Goal: Task Accomplishment & Management: Use online tool/utility

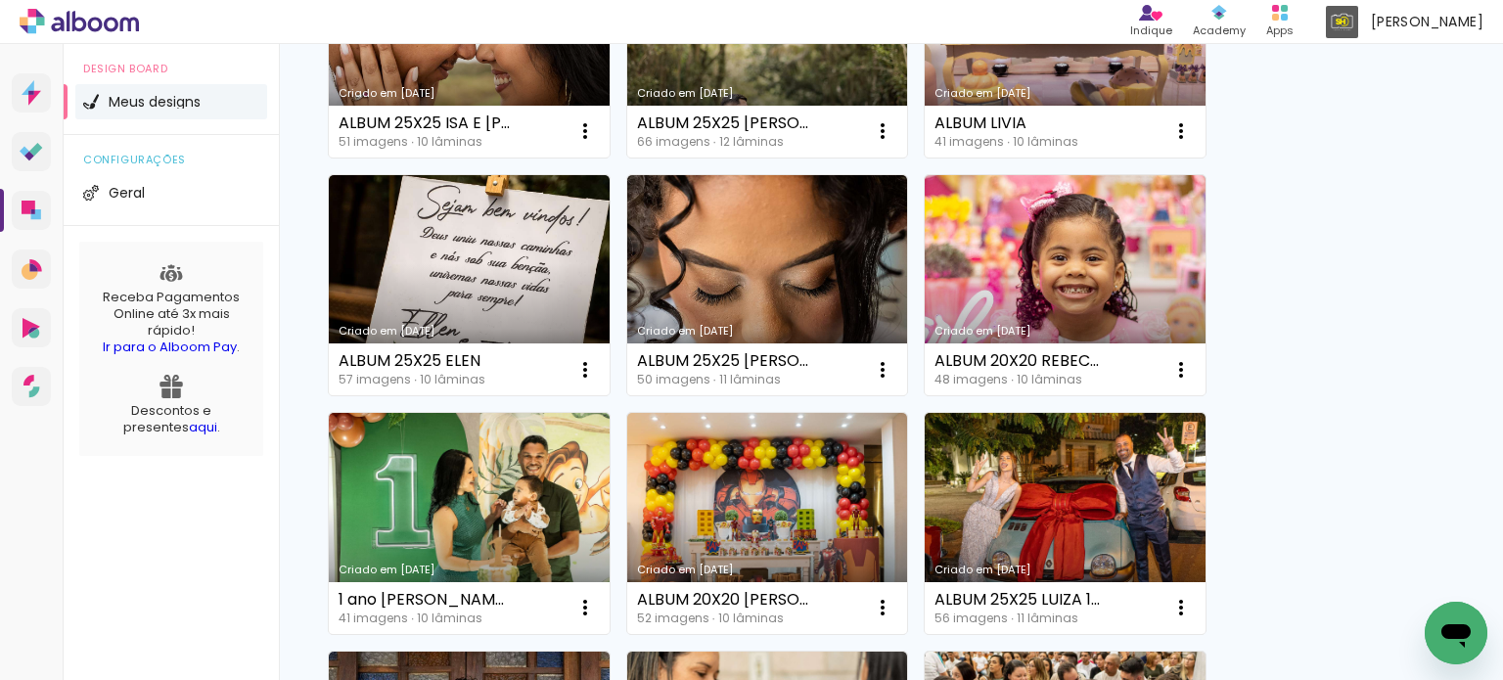
scroll to position [979, 0]
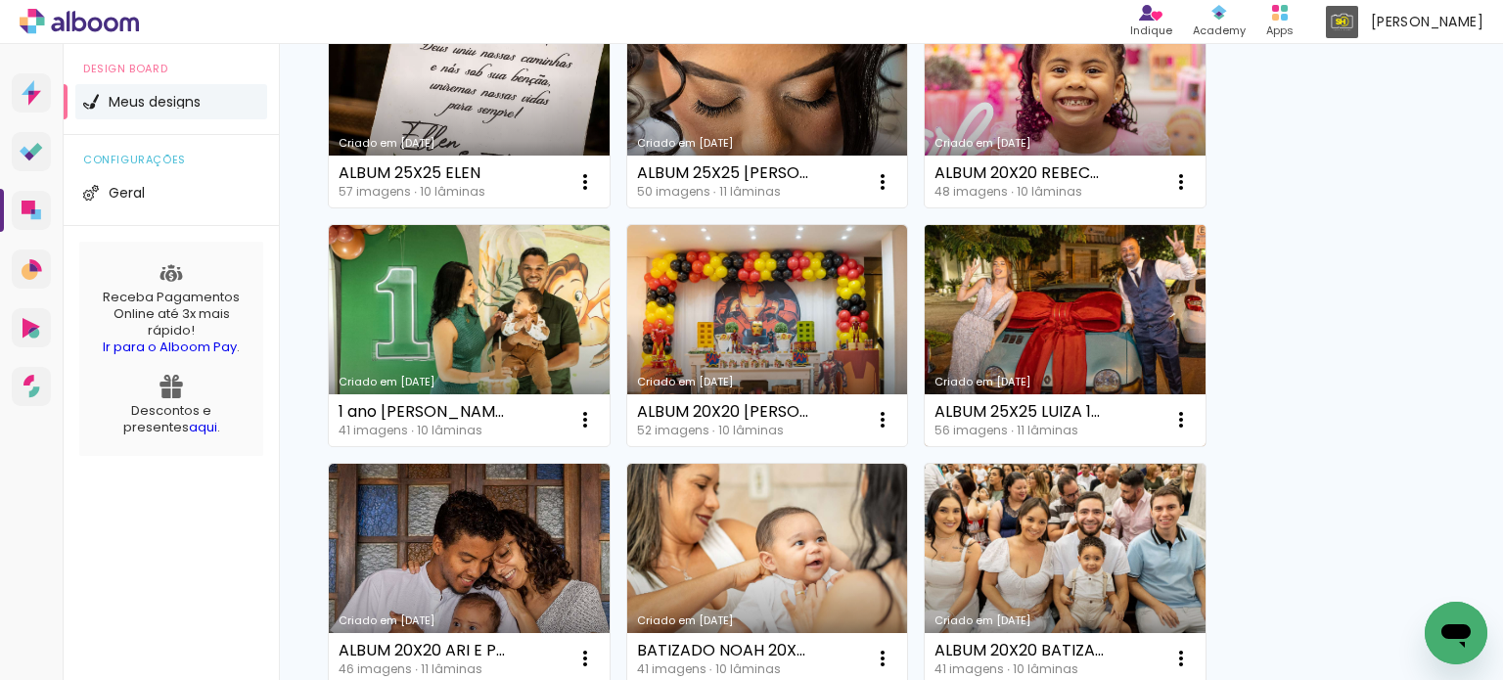
click at [1074, 311] on link "Criado em [DATE]" at bounding box center [1065, 335] width 281 height 221
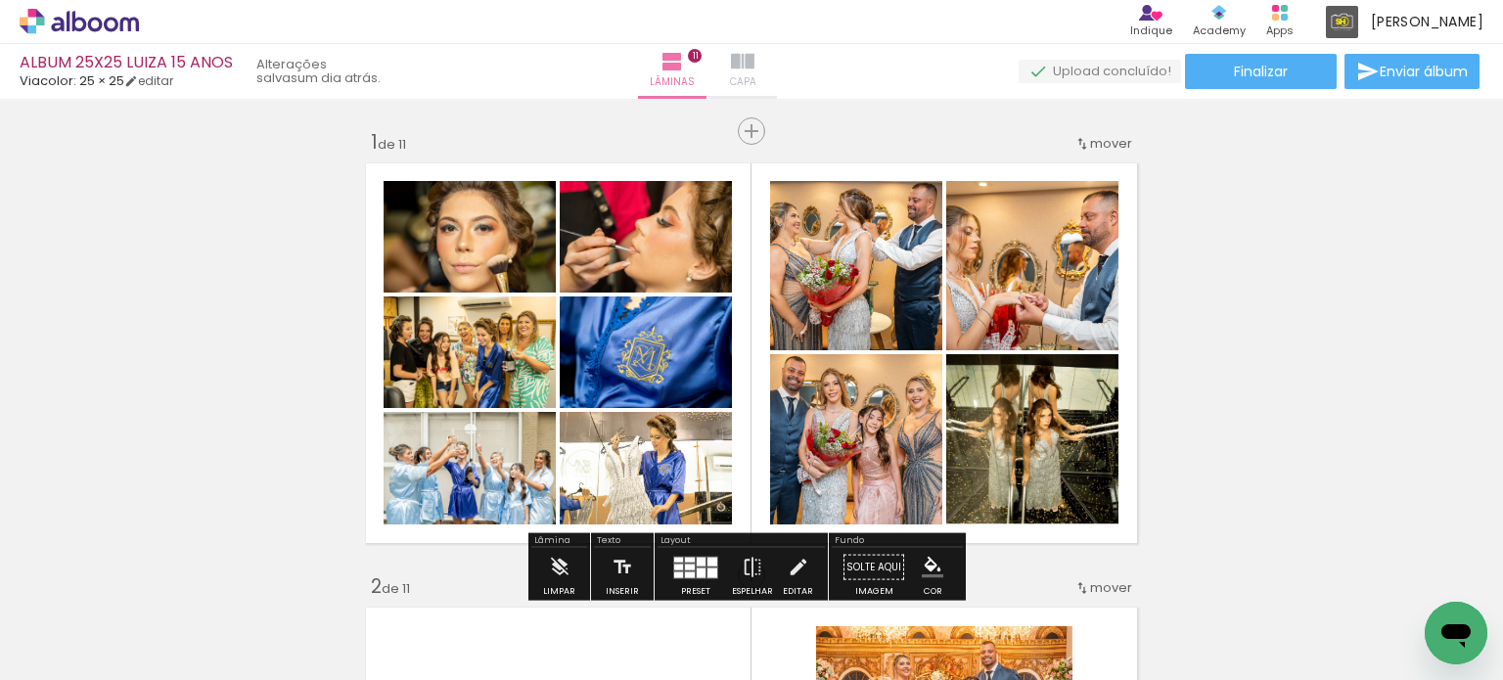
click at [754, 54] on iron-icon at bounding box center [742, 61] width 23 height 23
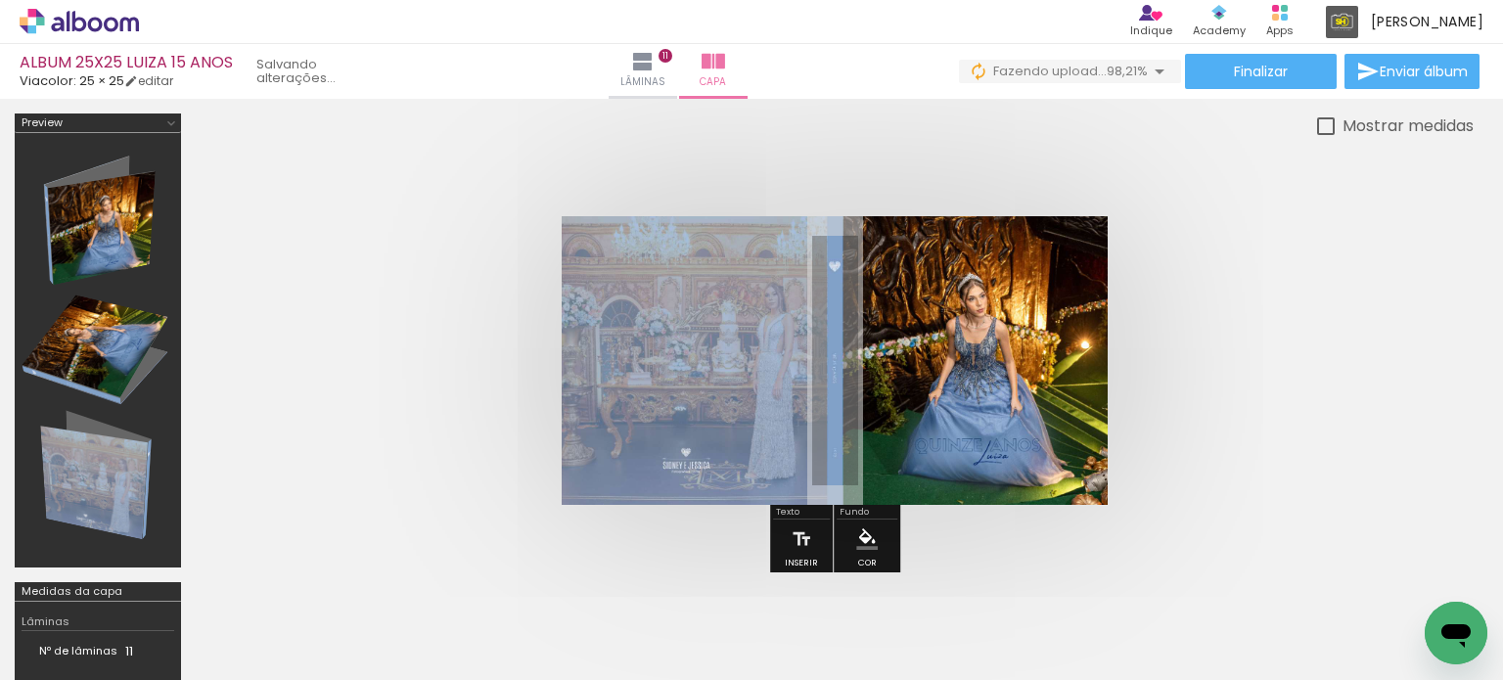
click at [1140, 387] on quentale-cover at bounding box center [834, 360] width 1121 height 289
click at [684, 43] on div "› Editor de álbum Indique Indique e ganhe Conteúdo que inspira Academy Produtos…" at bounding box center [751, 22] width 1503 height 44
click at [665, 73] on span "Lâminas" at bounding box center [642, 82] width 45 height 18
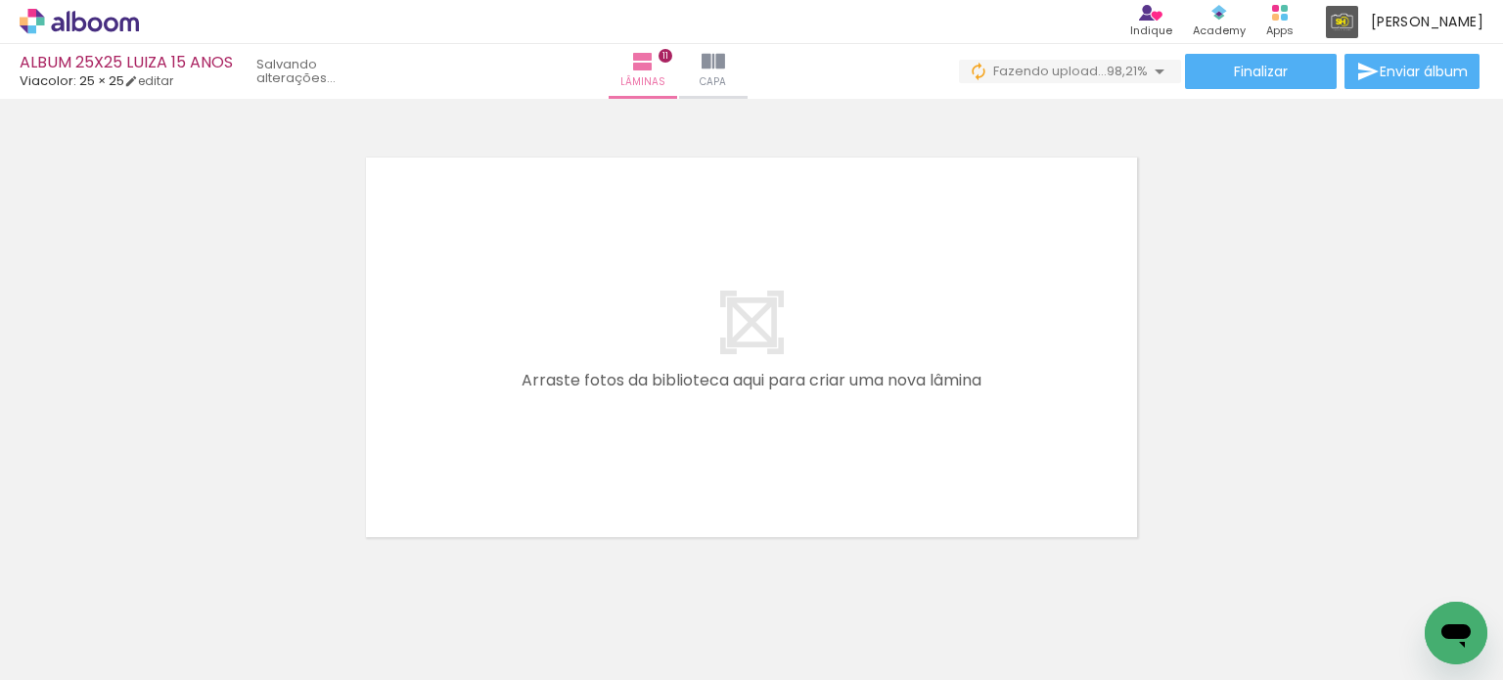
scroll to position [4947, 0]
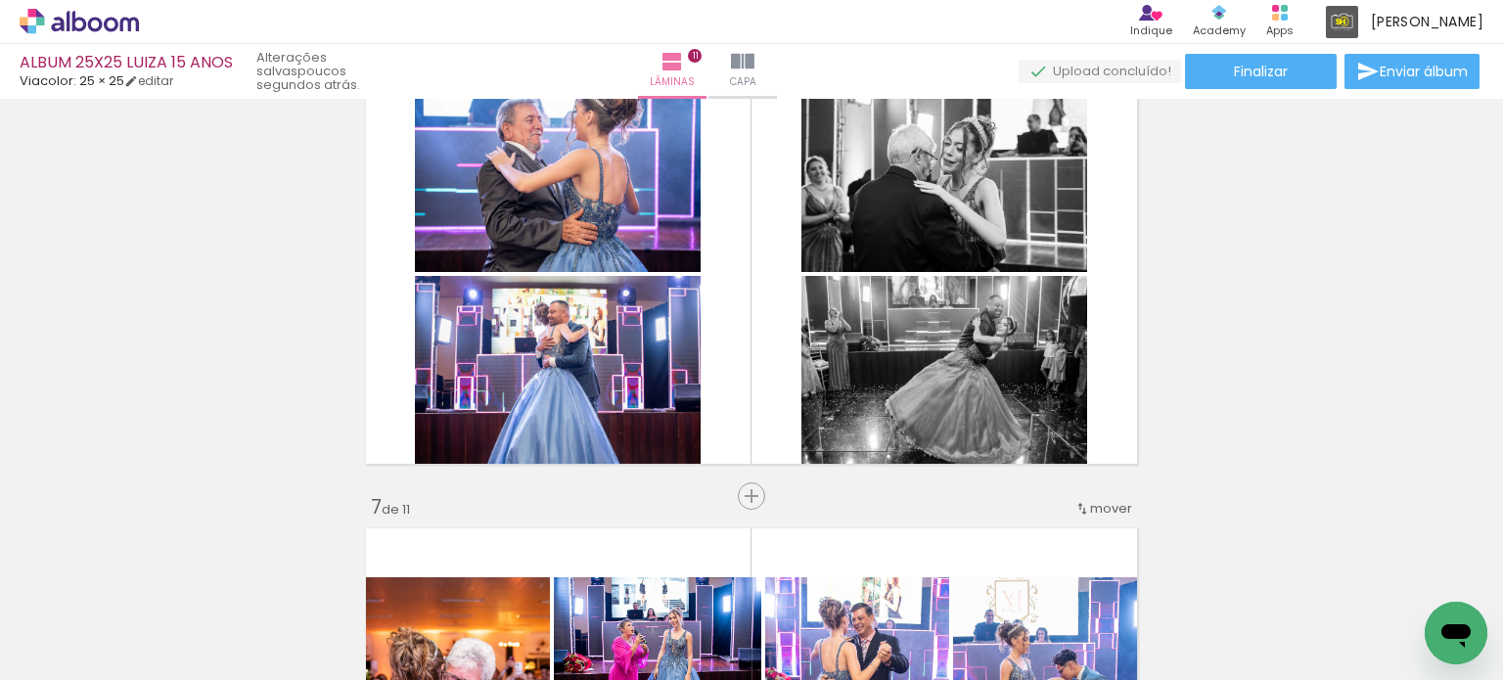
scroll to position [2305, 0]
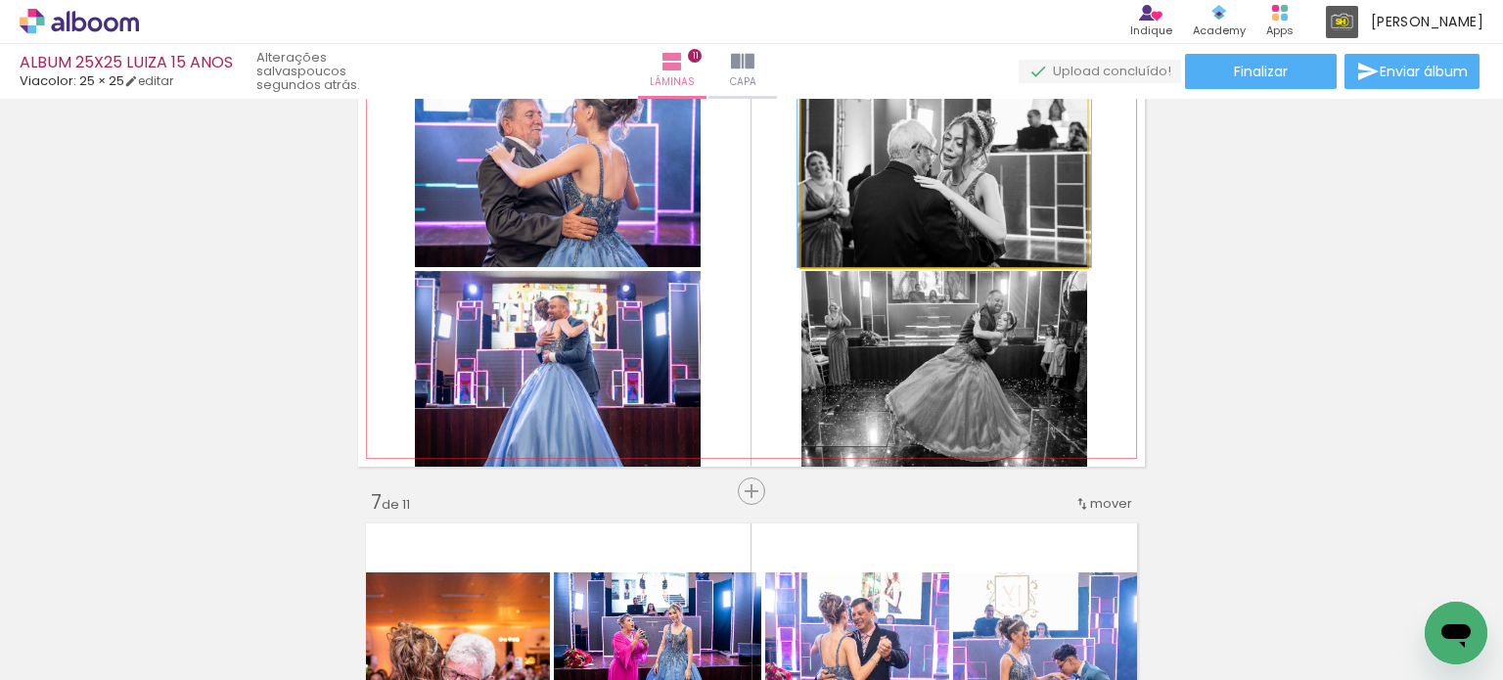
click at [892, 194] on quentale-photo at bounding box center [944, 169] width 286 height 196
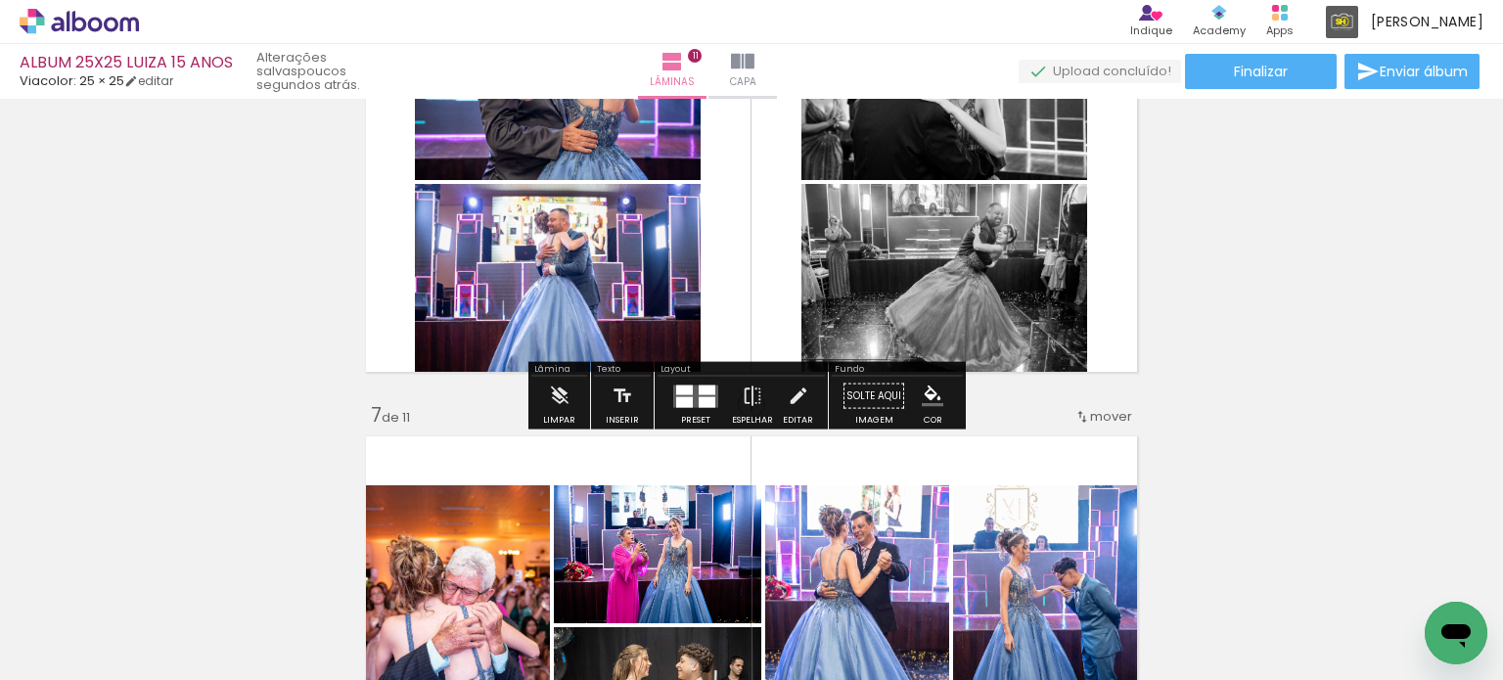
scroll to position [2403, 0]
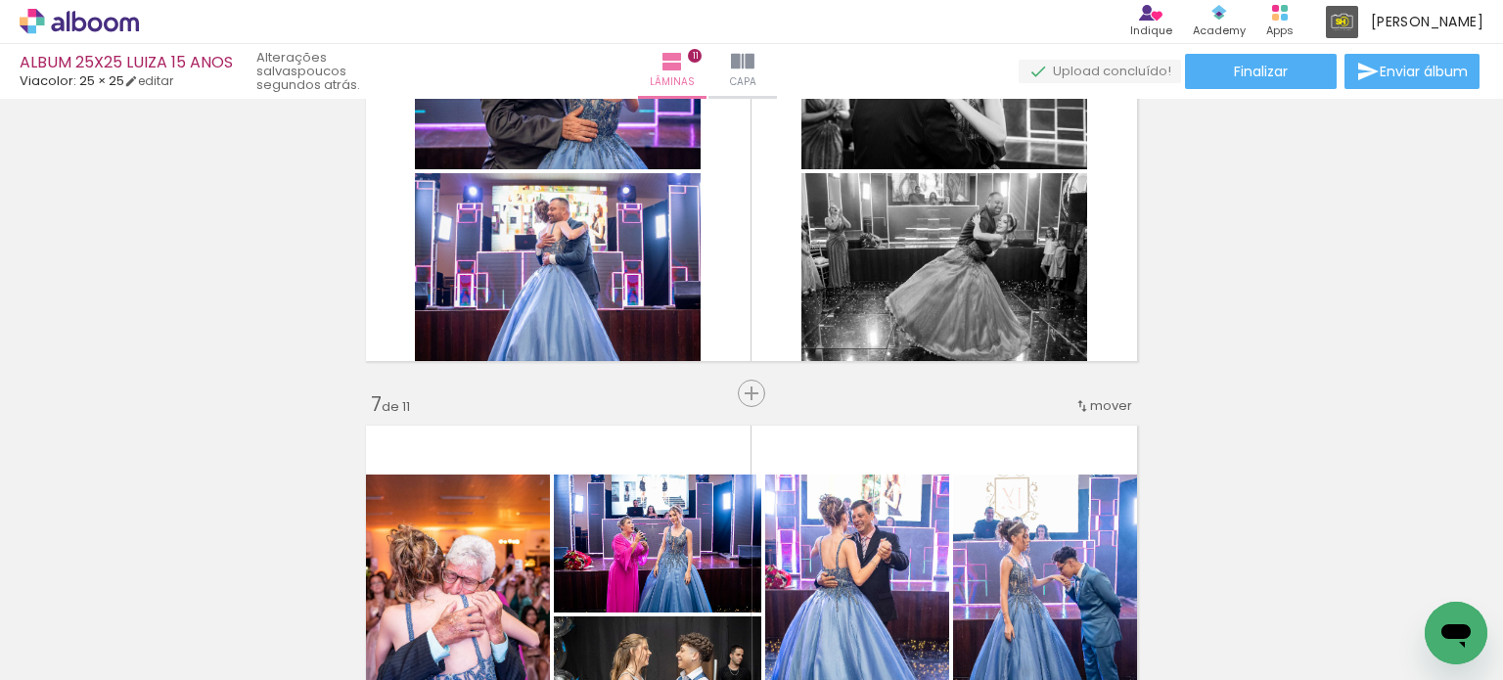
click at [99, 621] on iron-icon at bounding box center [100, 622] width 16 height 16
click at [98, 615] on paper-item "Não utilizadas" at bounding box center [63, 614] width 101 height 17
type input "Não utilizadas"
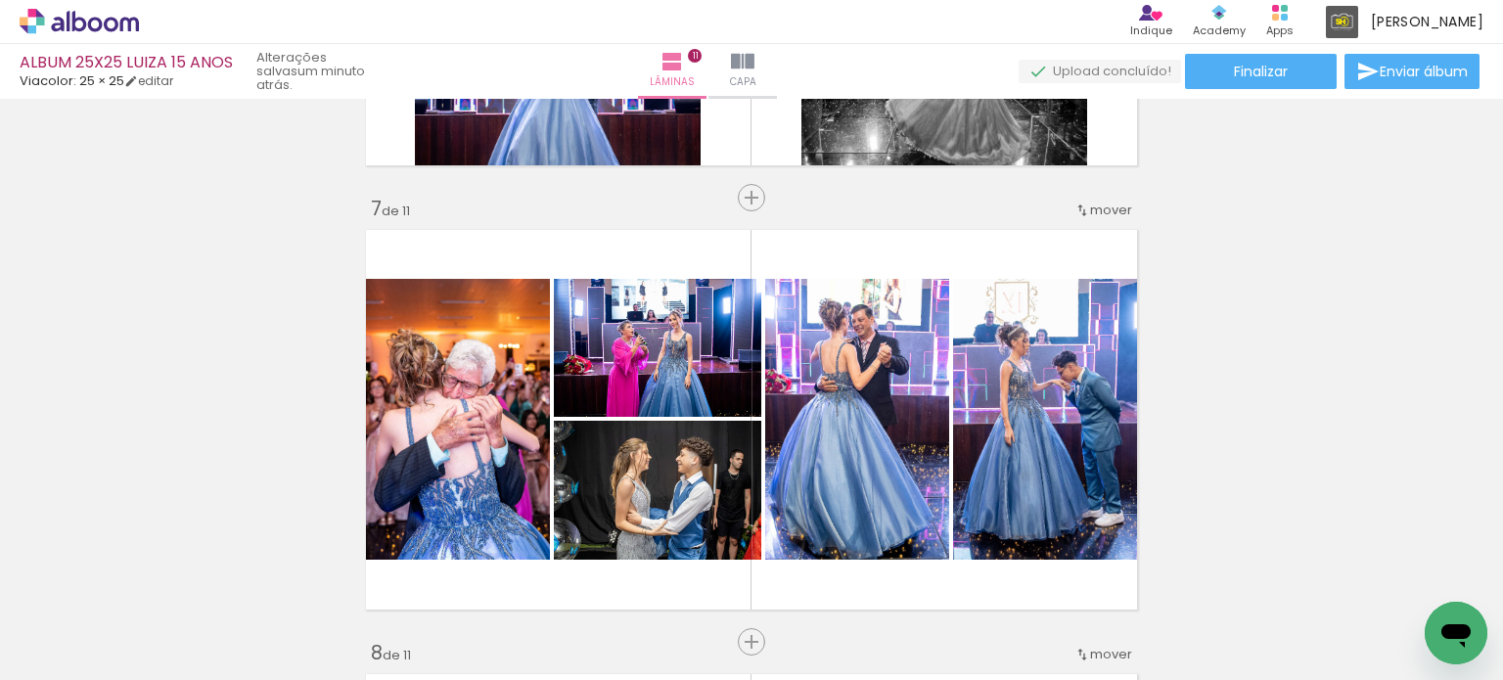
scroll to position [2599, 0]
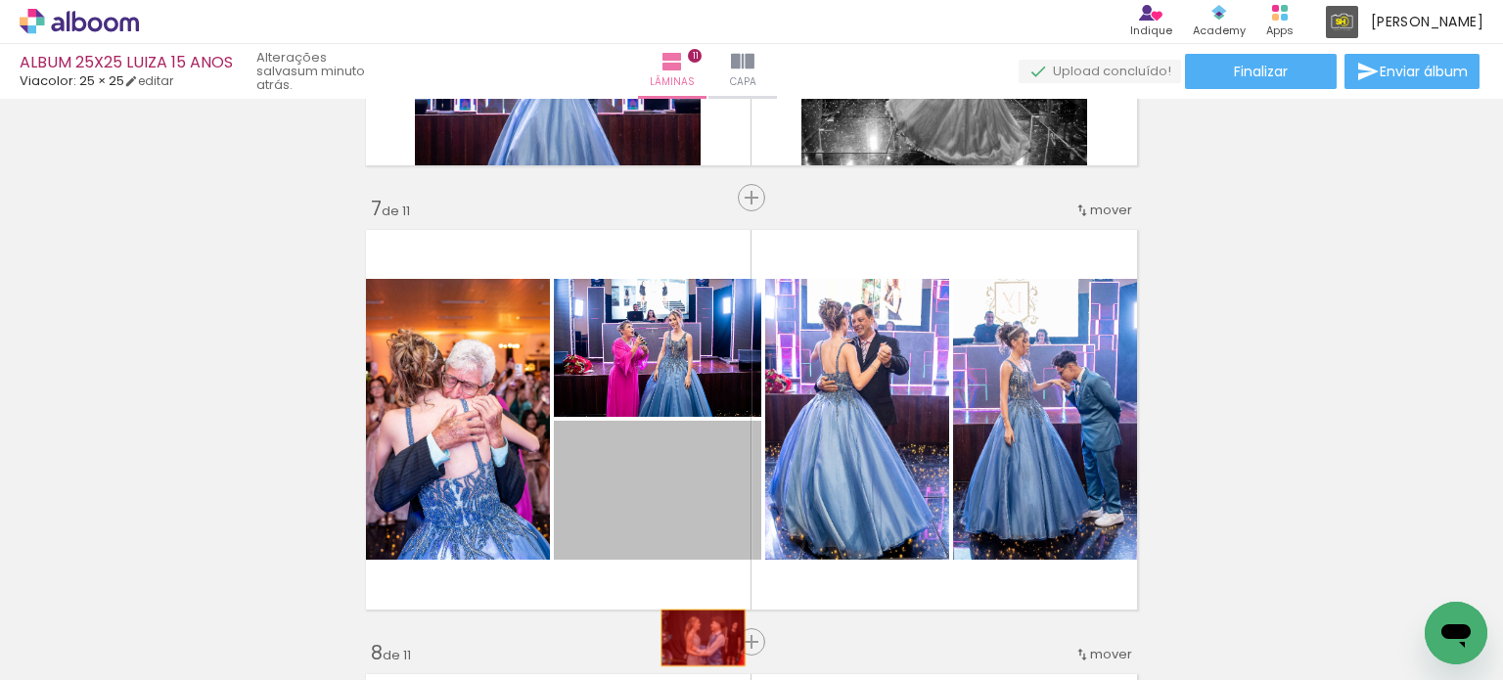
drag, startPoint x: 710, startPoint y: 491, endPoint x: 696, endPoint y: 637, distance: 146.5
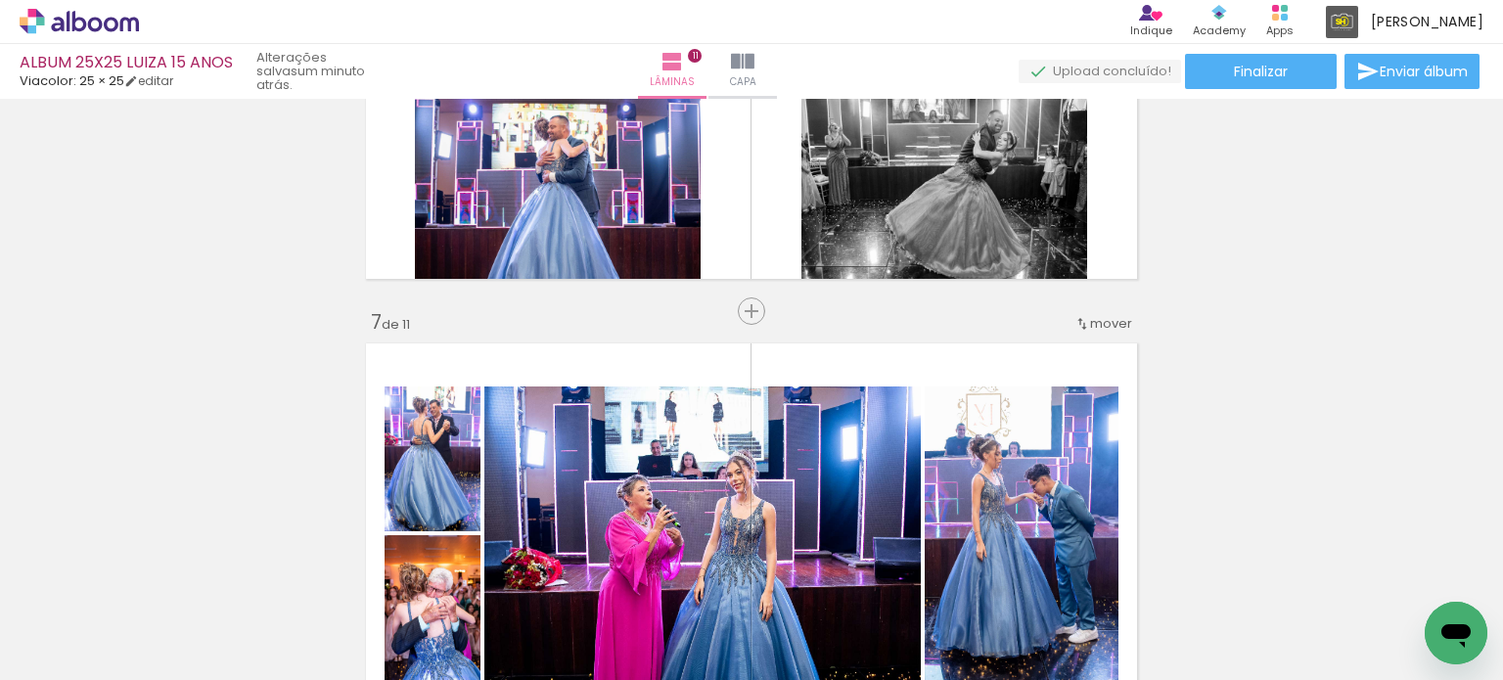
scroll to position [2403, 0]
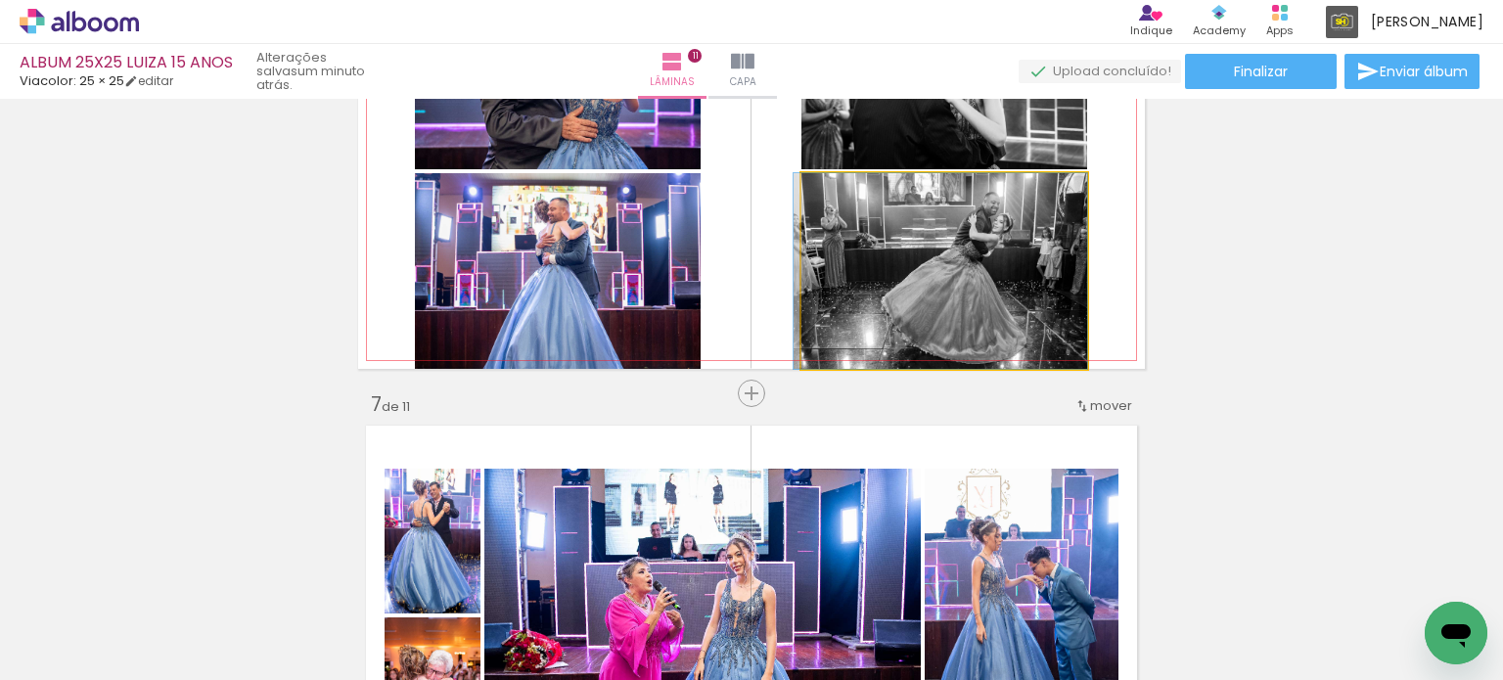
drag, startPoint x: 1026, startPoint y: 262, endPoint x: 1001, endPoint y: 300, distance: 45.9
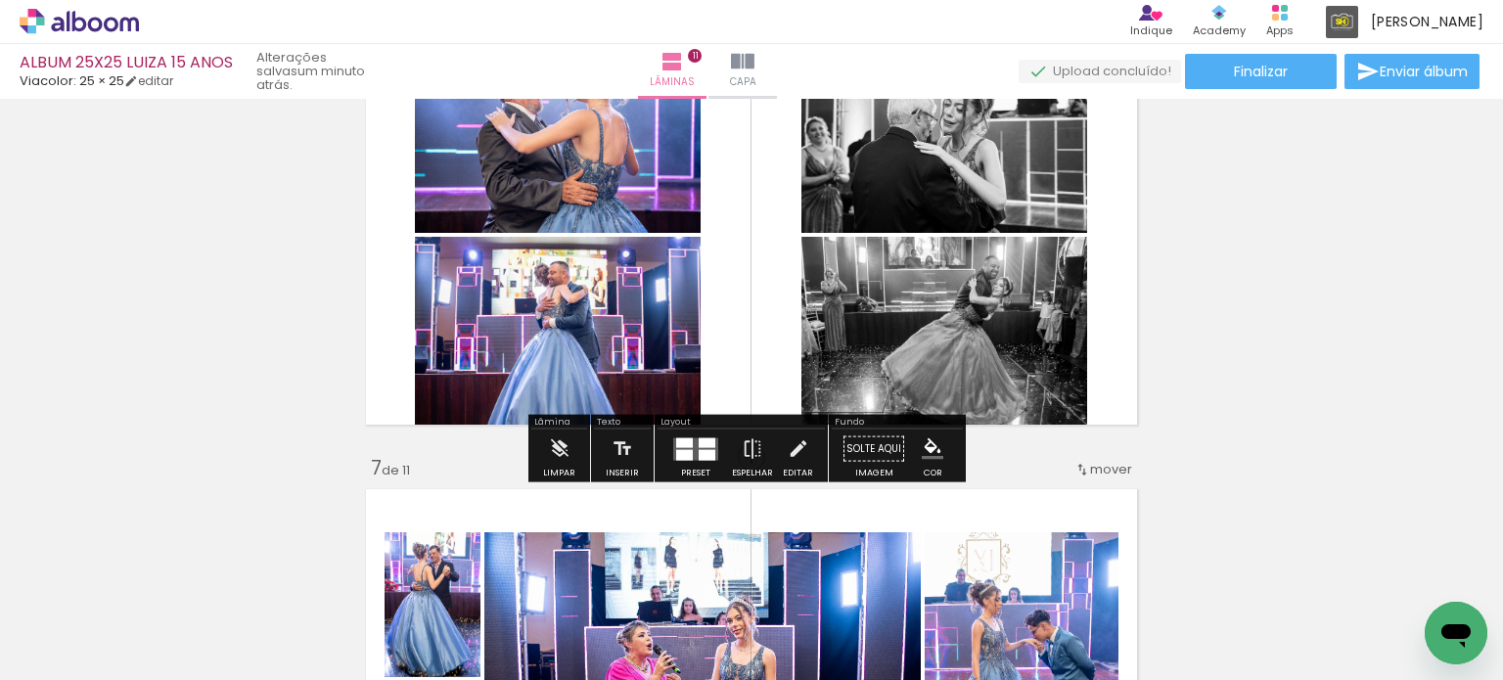
scroll to position [2305, 0]
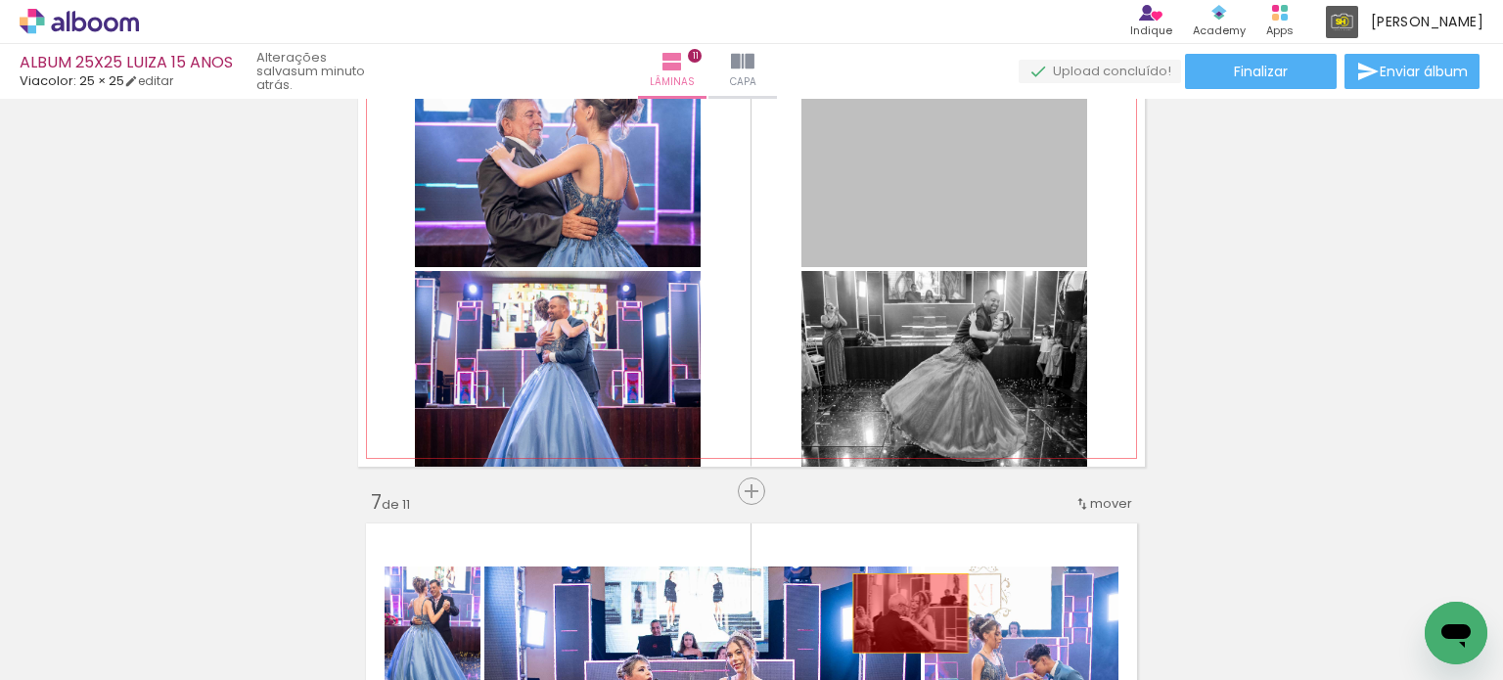
drag, startPoint x: 998, startPoint y: 195, endPoint x: 1049, endPoint y: 472, distance: 281.6
click at [884, 633] on quentale-workspace at bounding box center [751, 340] width 1503 height 680
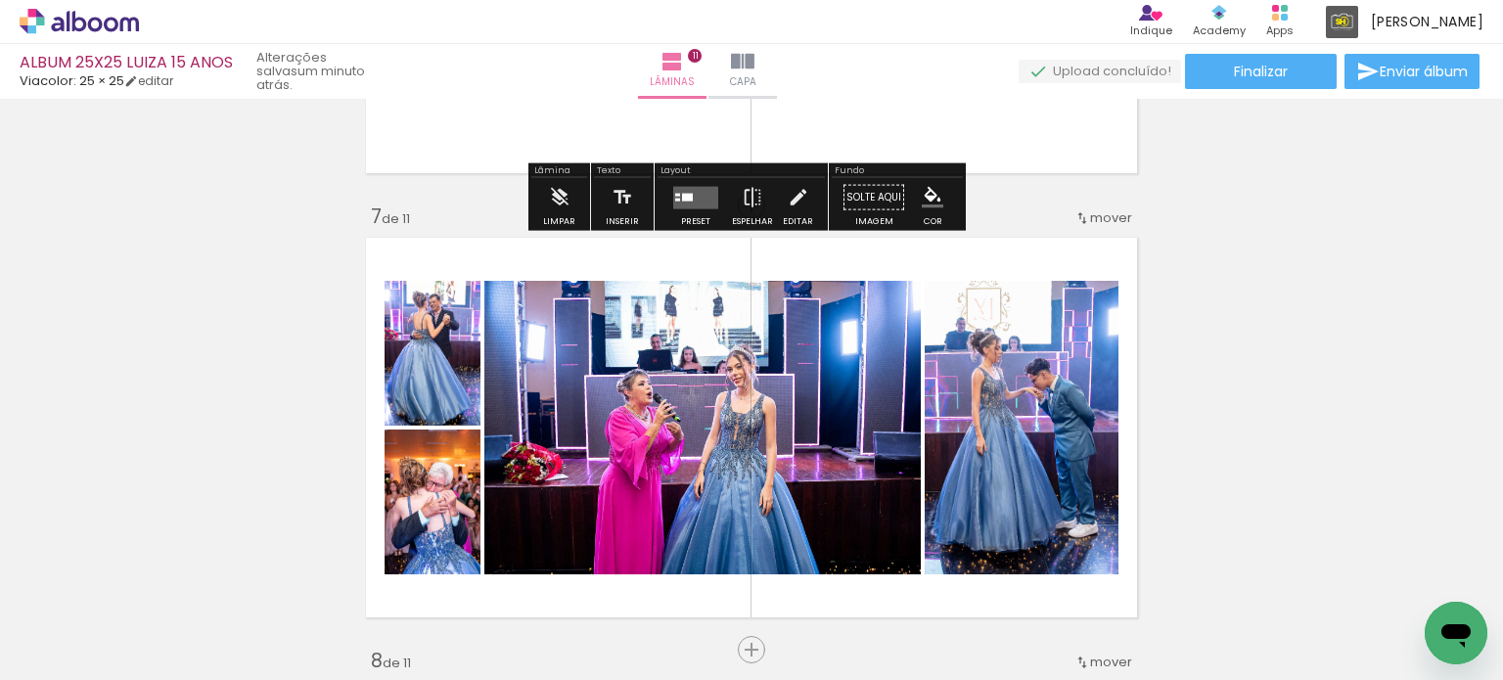
scroll to position [2599, 0]
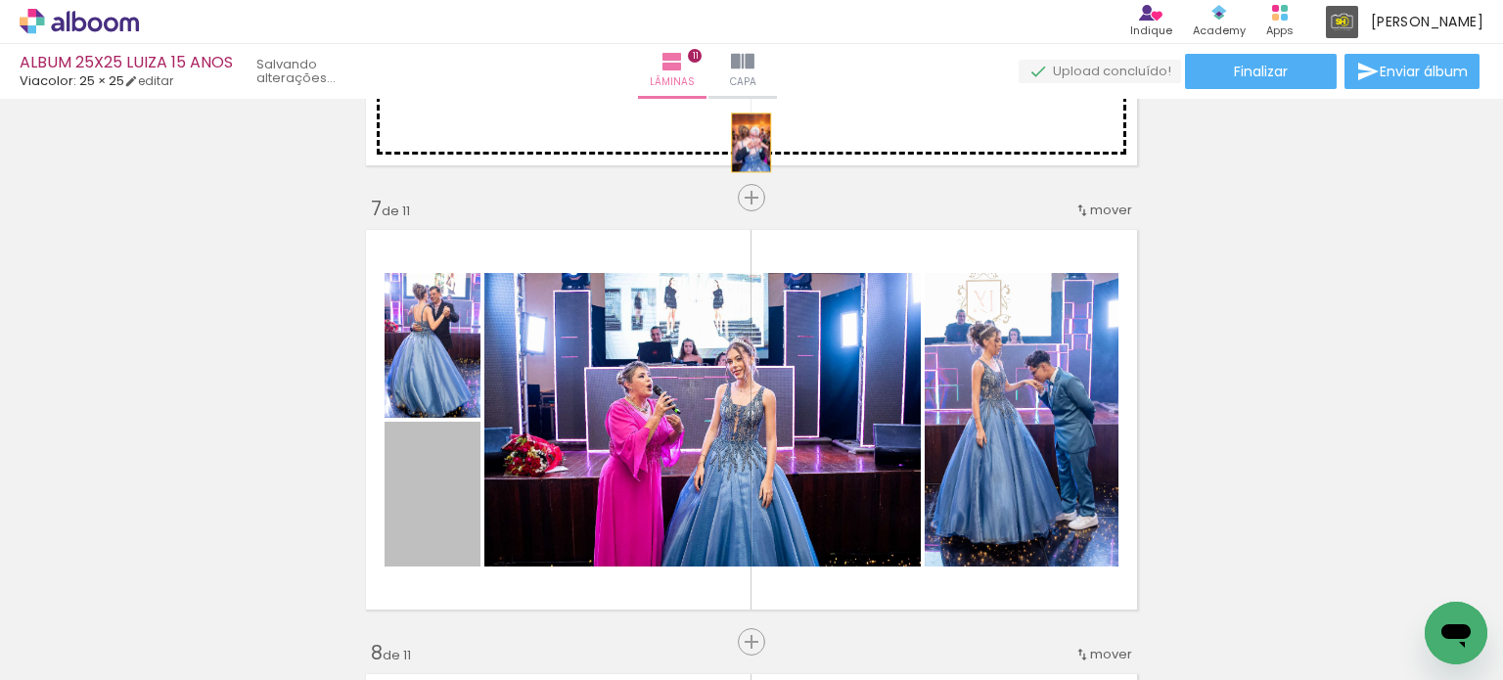
drag, startPoint x: 433, startPoint y: 512, endPoint x: 744, endPoint y: 142, distance: 482.7
click at [744, 142] on div "Inserir lâmina 1 de 11 Inserir lâmina 2 de 11 Inserir lâmina 3 de 11 Inserir lâ…" at bounding box center [751, 173] width 1503 height 5332
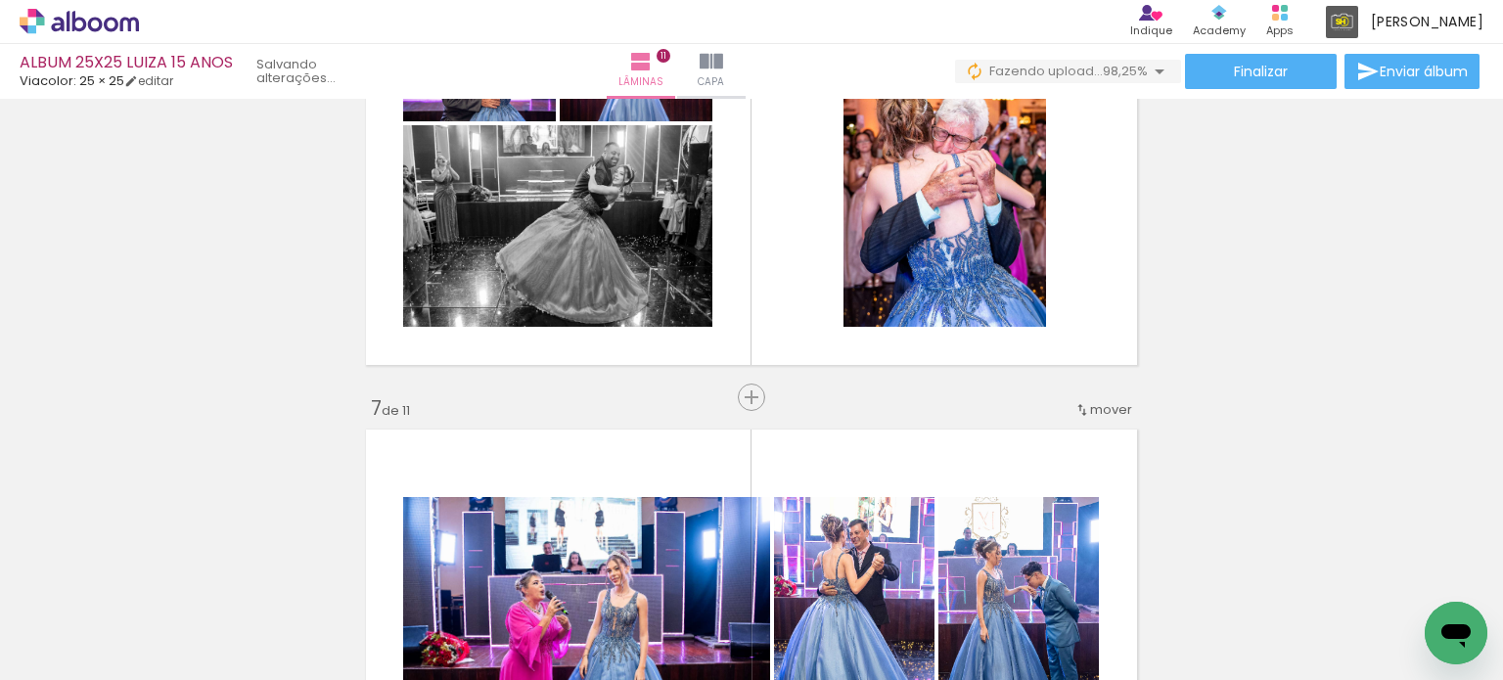
scroll to position [2305, 0]
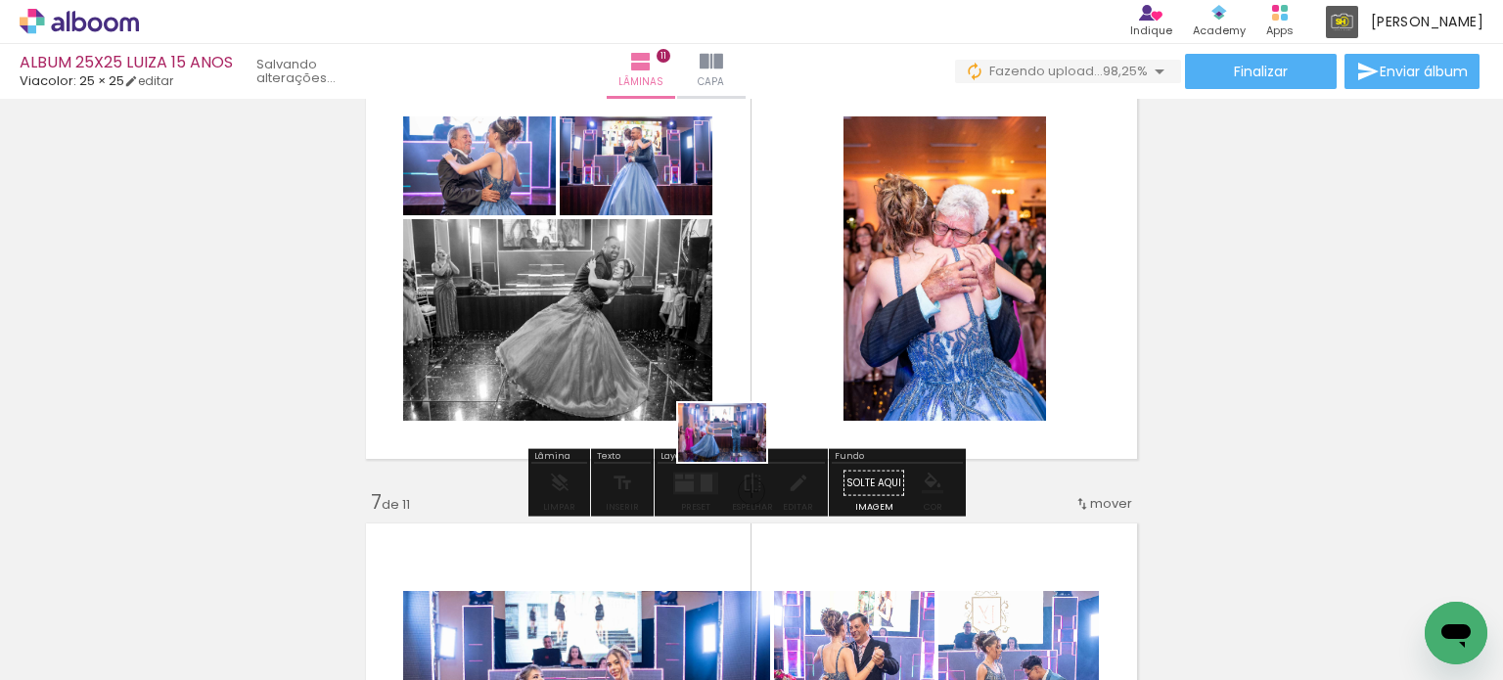
drag, startPoint x: 742, startPoint y: 627, endPoint x: 729, endPoint y: 425, distance: 203.0
click at [729, 433] on quentale-workspace at bounding box center [751, 340] width 1503 height 680
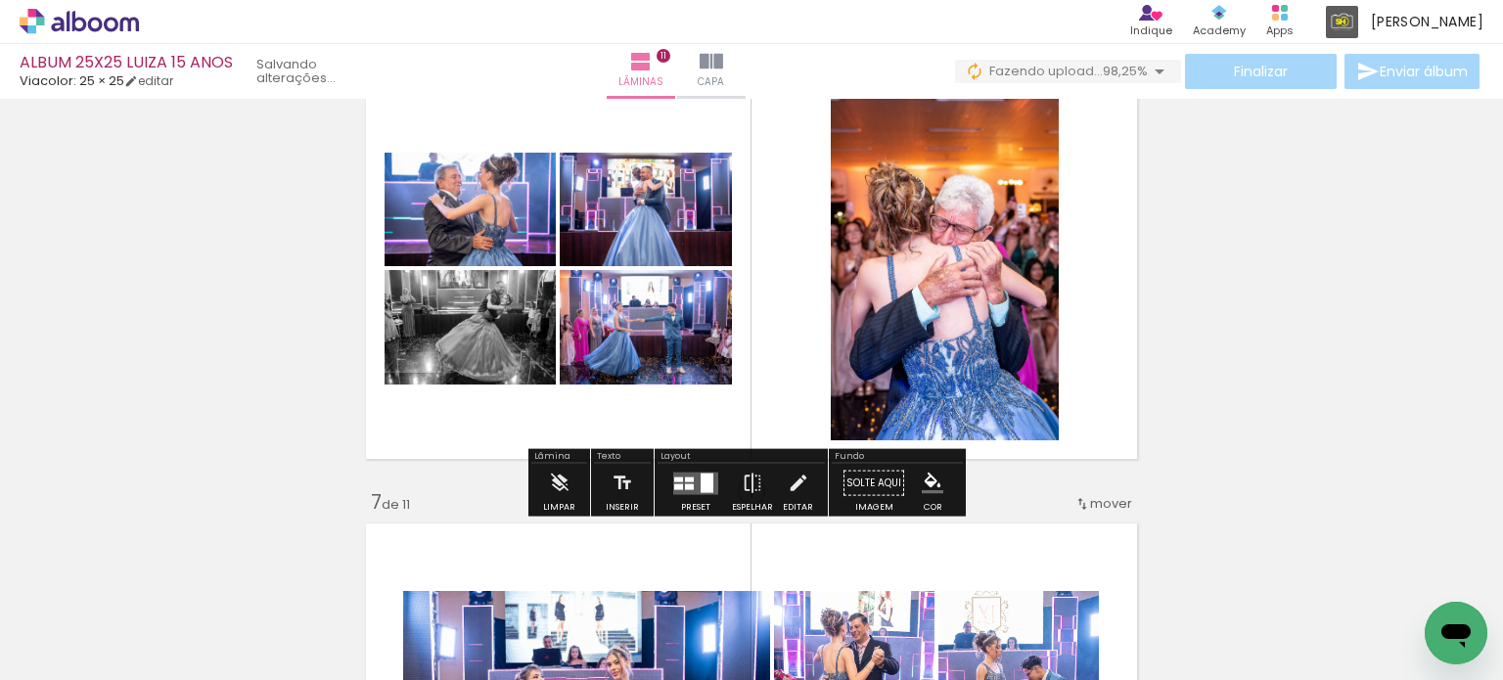
click at [678, 490] on quentale-layouter at bounding box center [695, 483] width 45 height 23
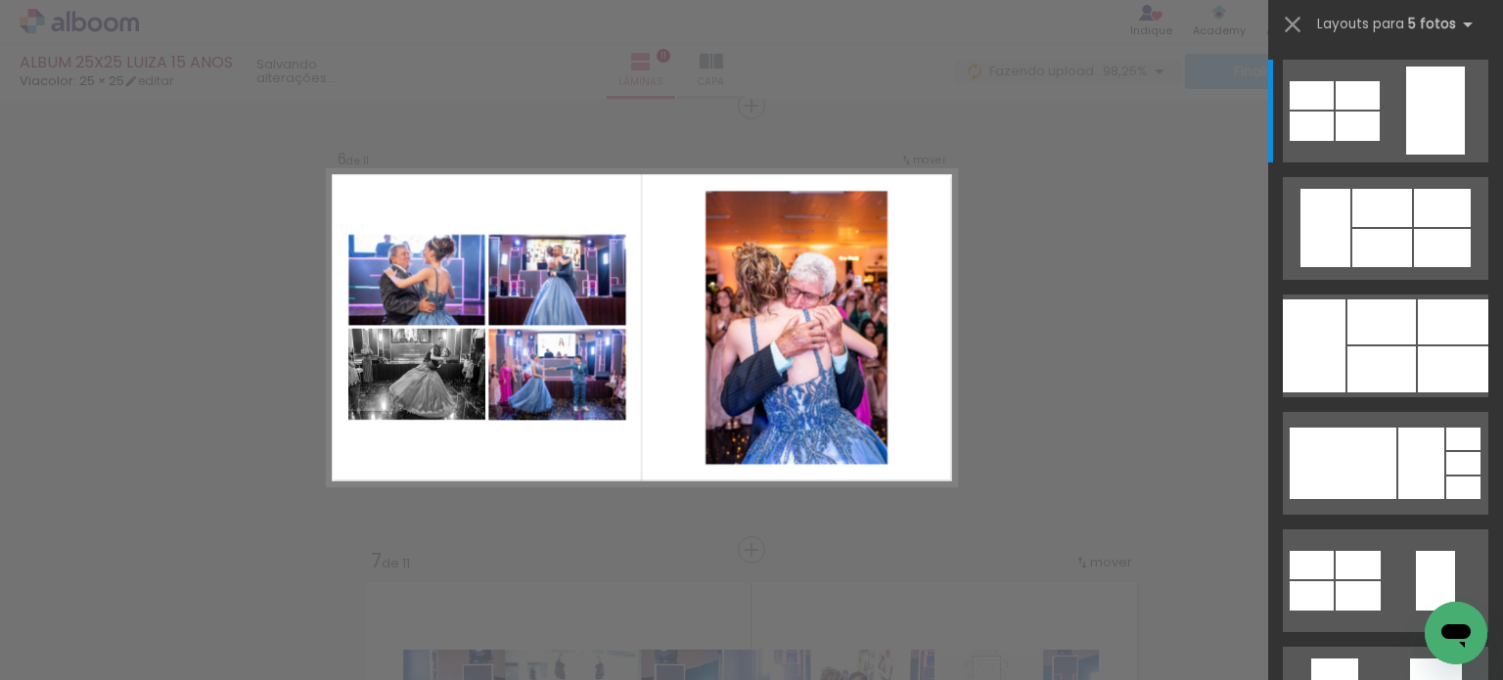
scroll to position [2246, 0]
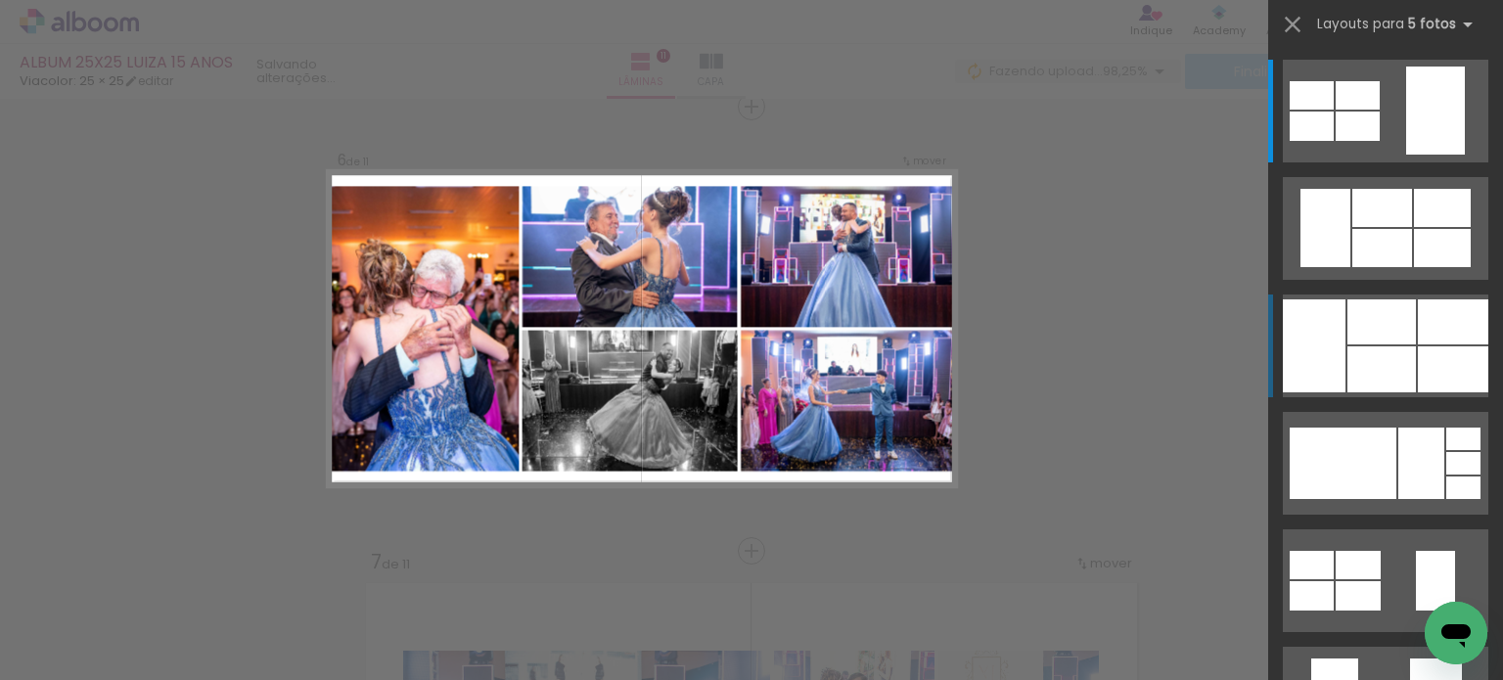
click at [1363, 332] on div at bounding box center [1381, 321] width 68 height 45
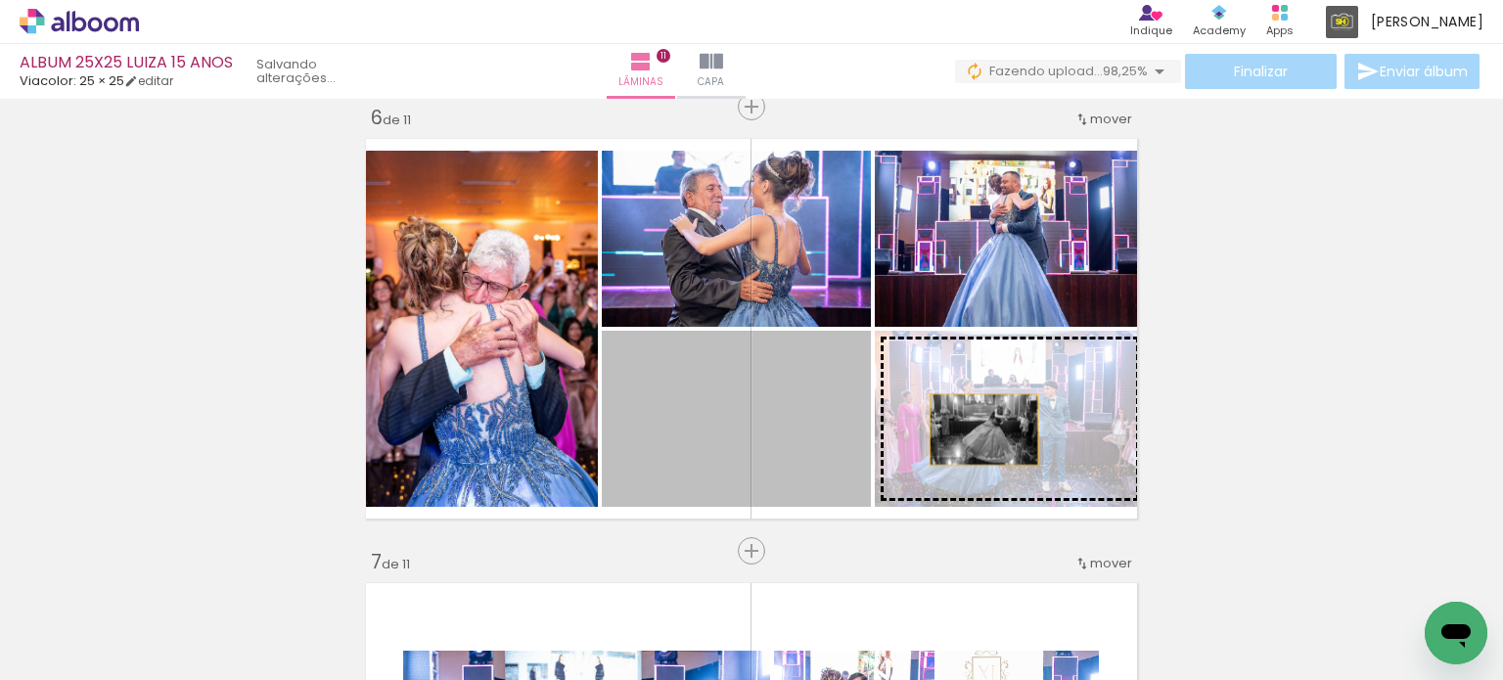
drag, startPoint x: 777, startPoint y: 450, endPoint x: 977, endPoint y: 430, distance: 200.7
click at [0, 0] on slot at bounding box center [0, 0] width 0 height 0
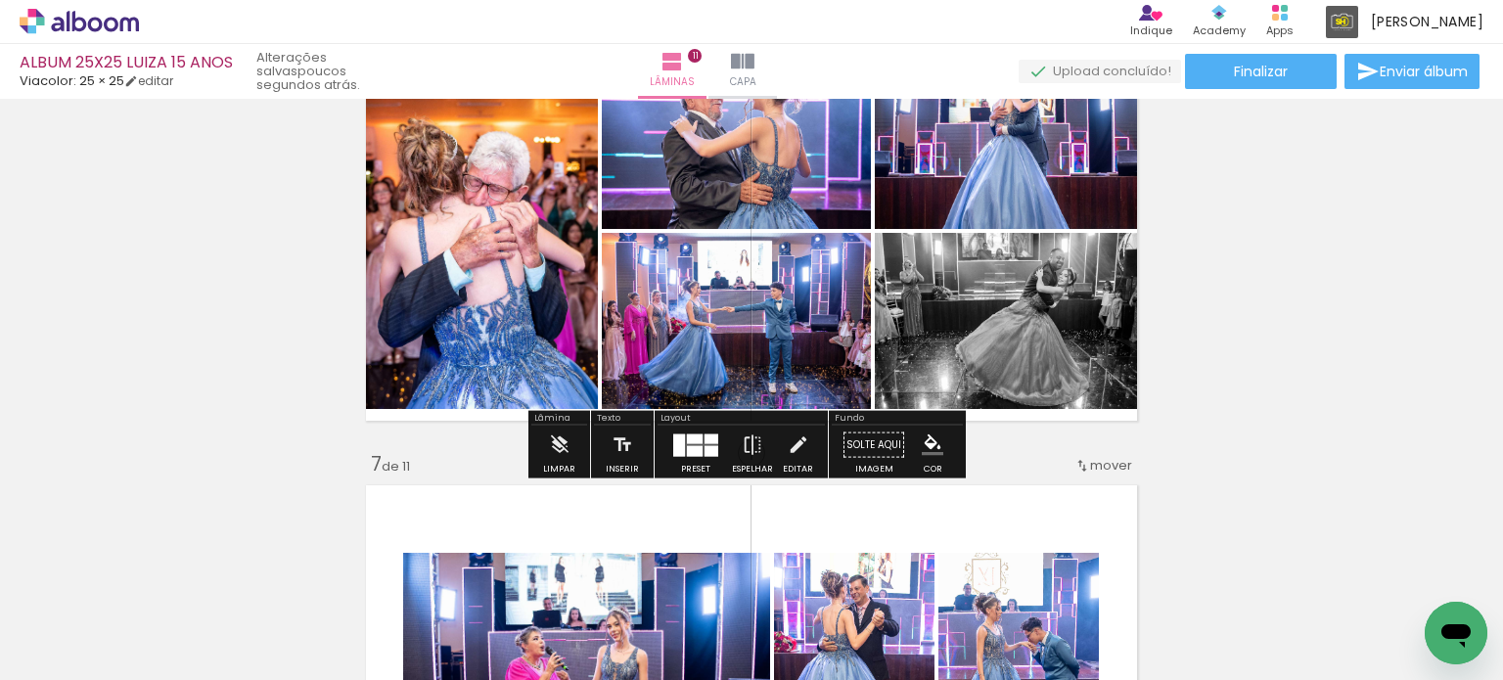
scroll to position [2441, 0]
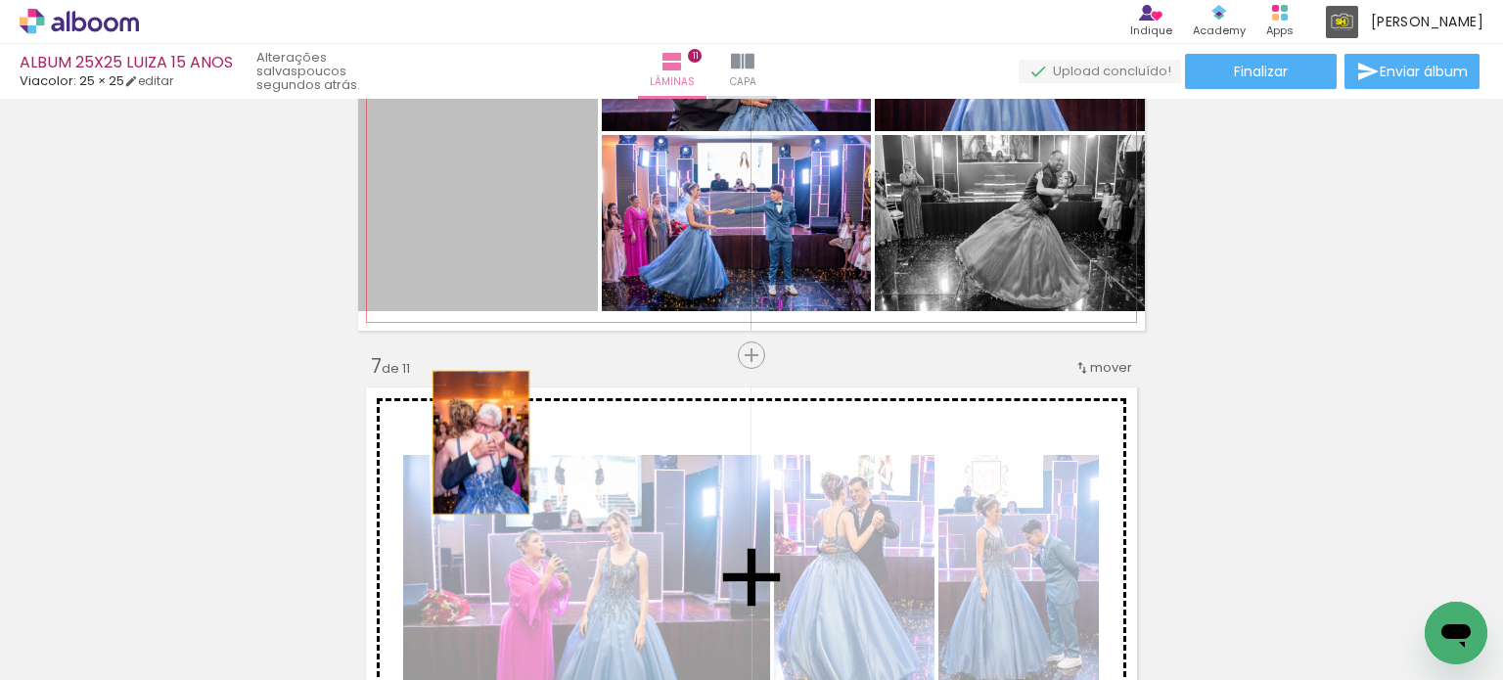
drag, startPoint x: 421, startPoint y: 203, endPoint x: 477, endPoint y: 453, distance: 256.6
click at [477, 453] on div "Inserir lâmina 1 de 11 Inserir lâmina 2 de 11 Inserir lâmina 3 de 11 Inserir lâ…" at bounding box center [751, 330] width 1503 height 5332
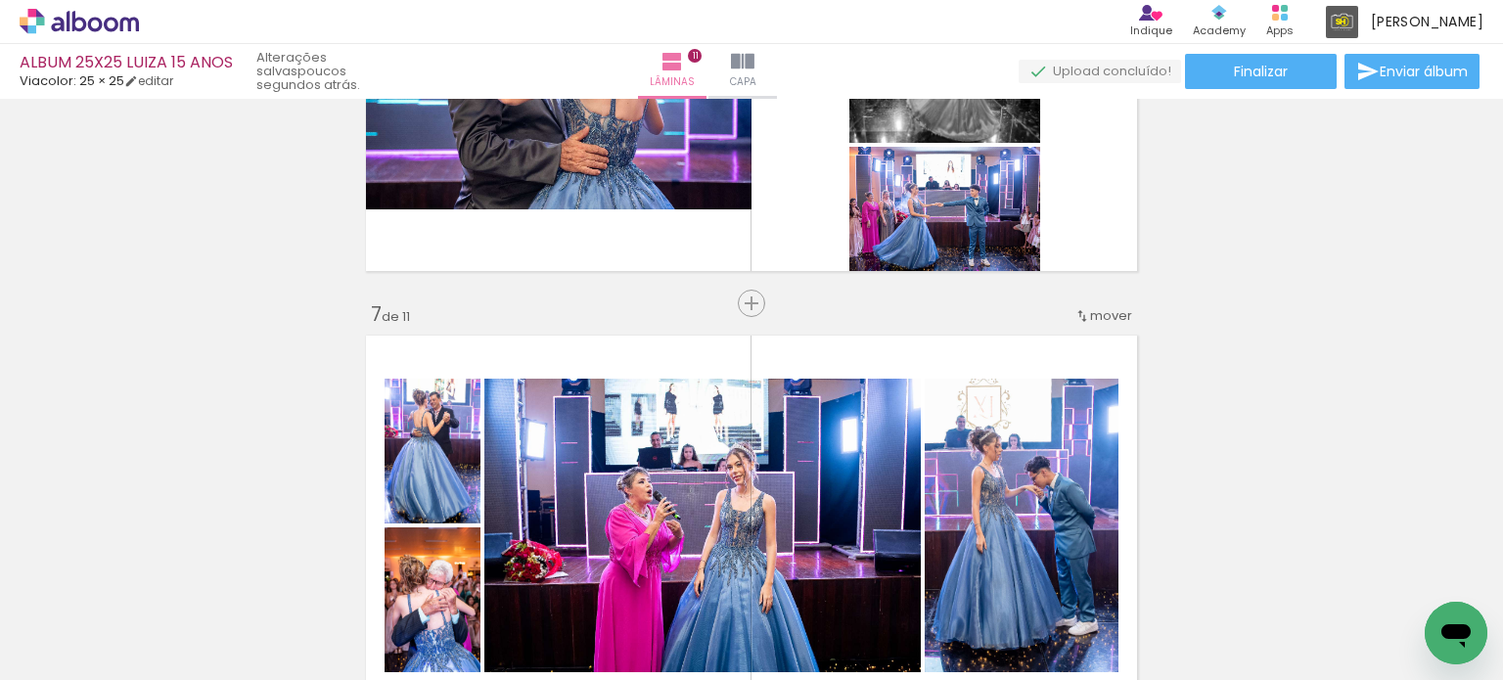
scroll to position [2539, 0]
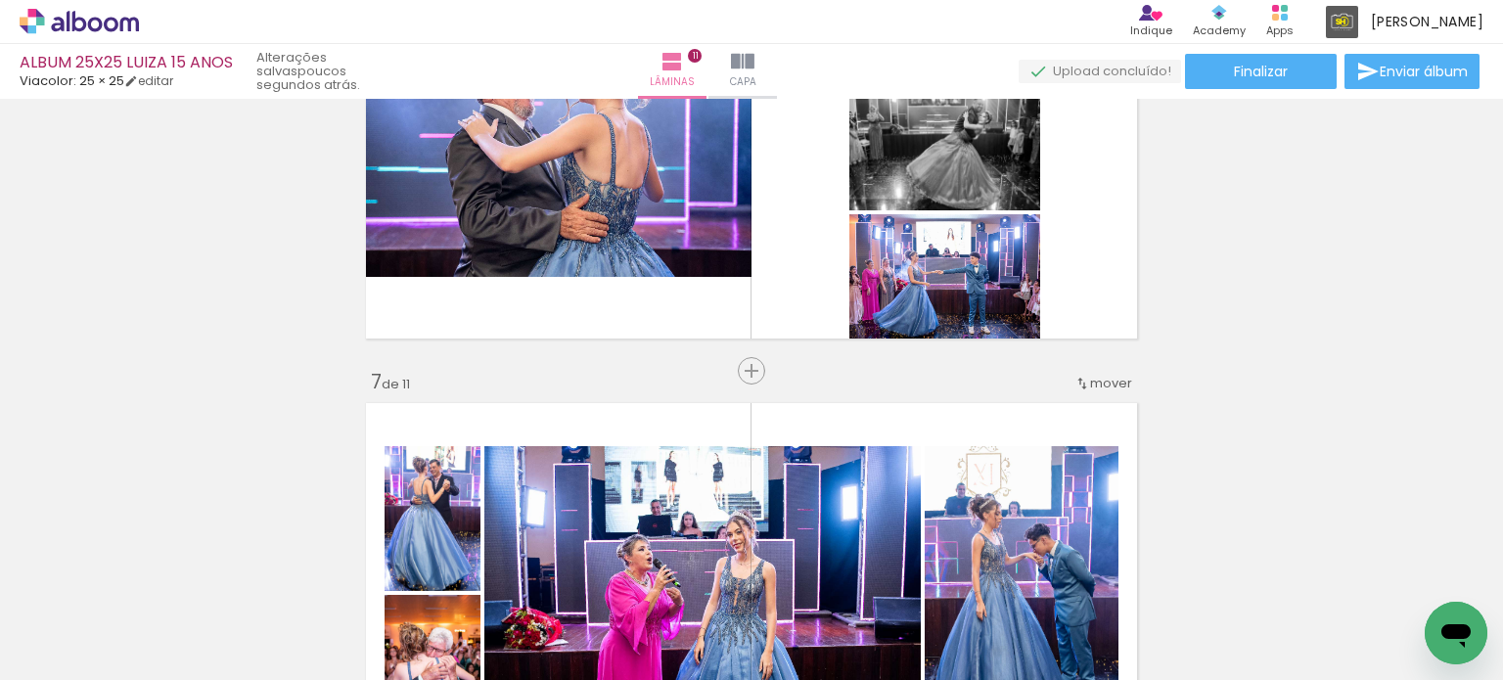
scroll to position [2539, 0]
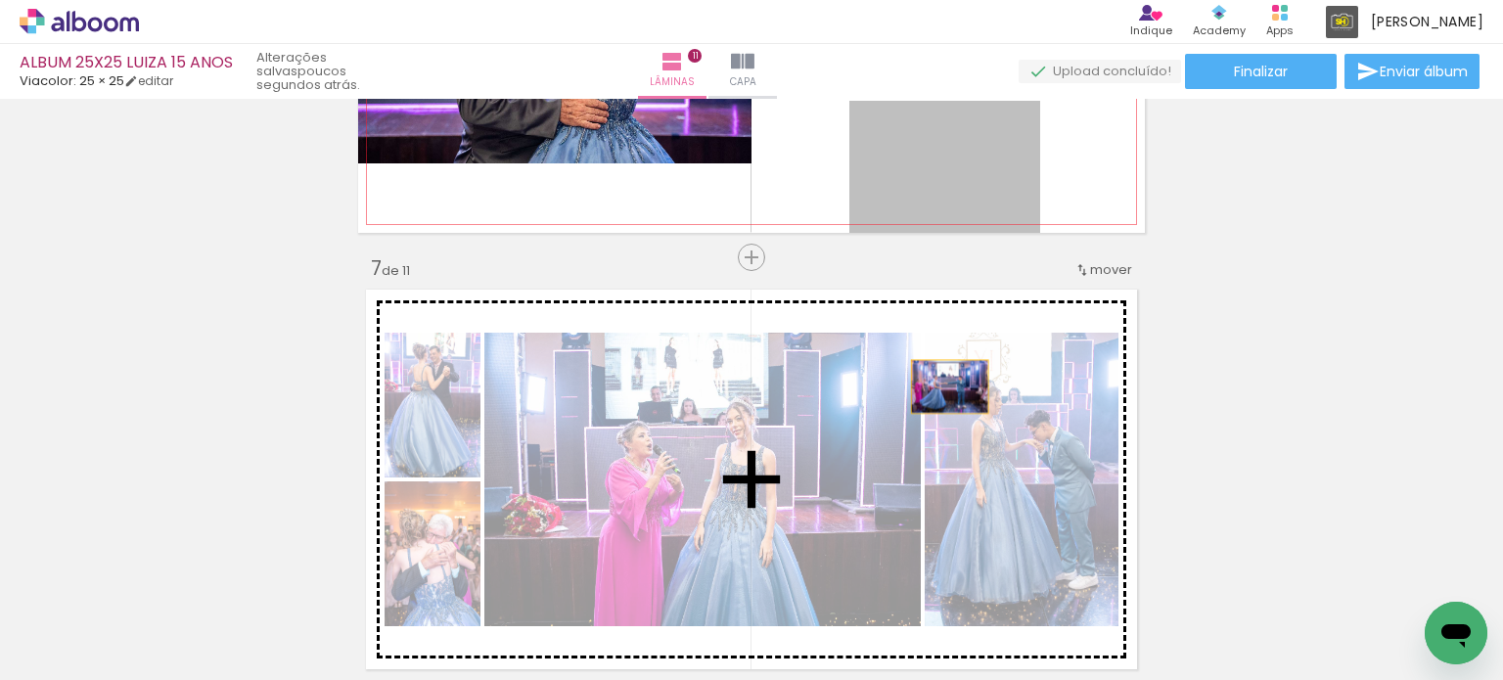
drag, startPoint x: 958, startPoint y: 171, endPoint x: 942, endPoint y: 390, distance: 219.7
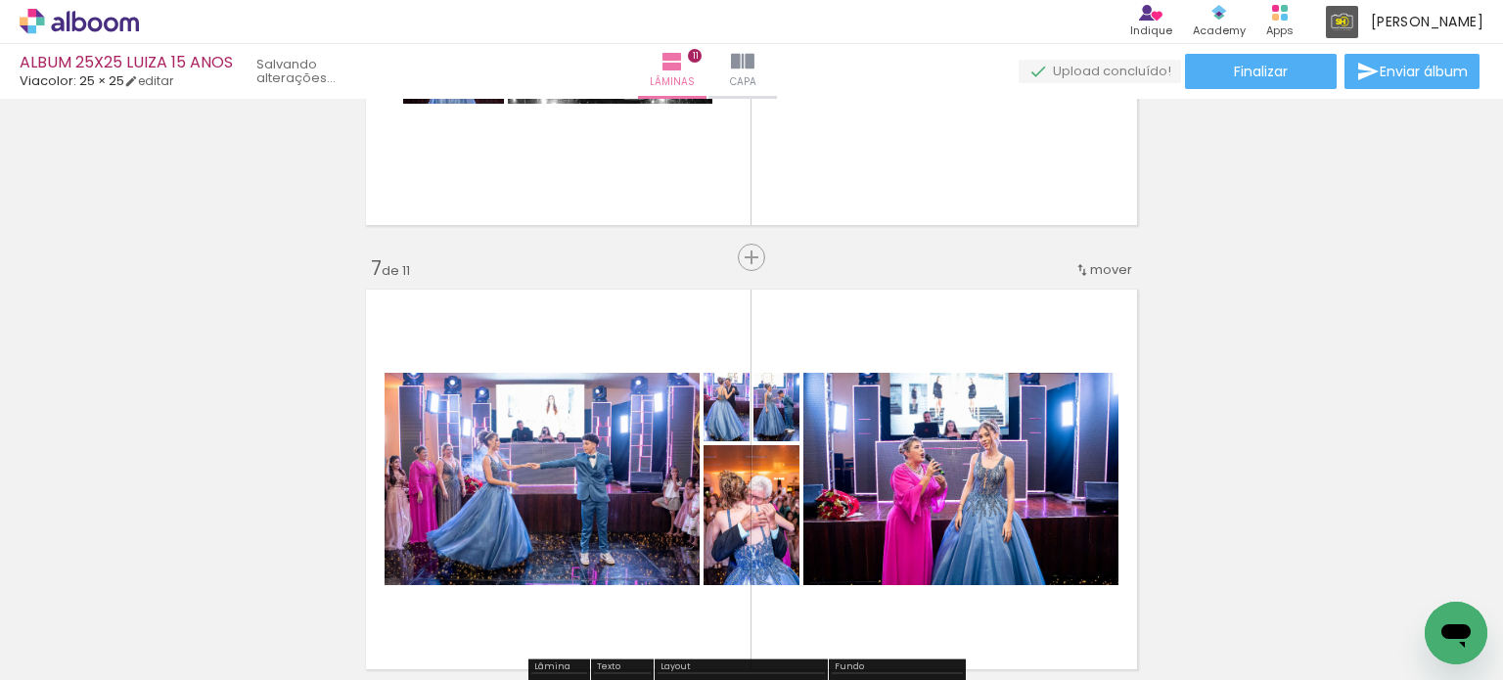
scroll to position [2637, 0]
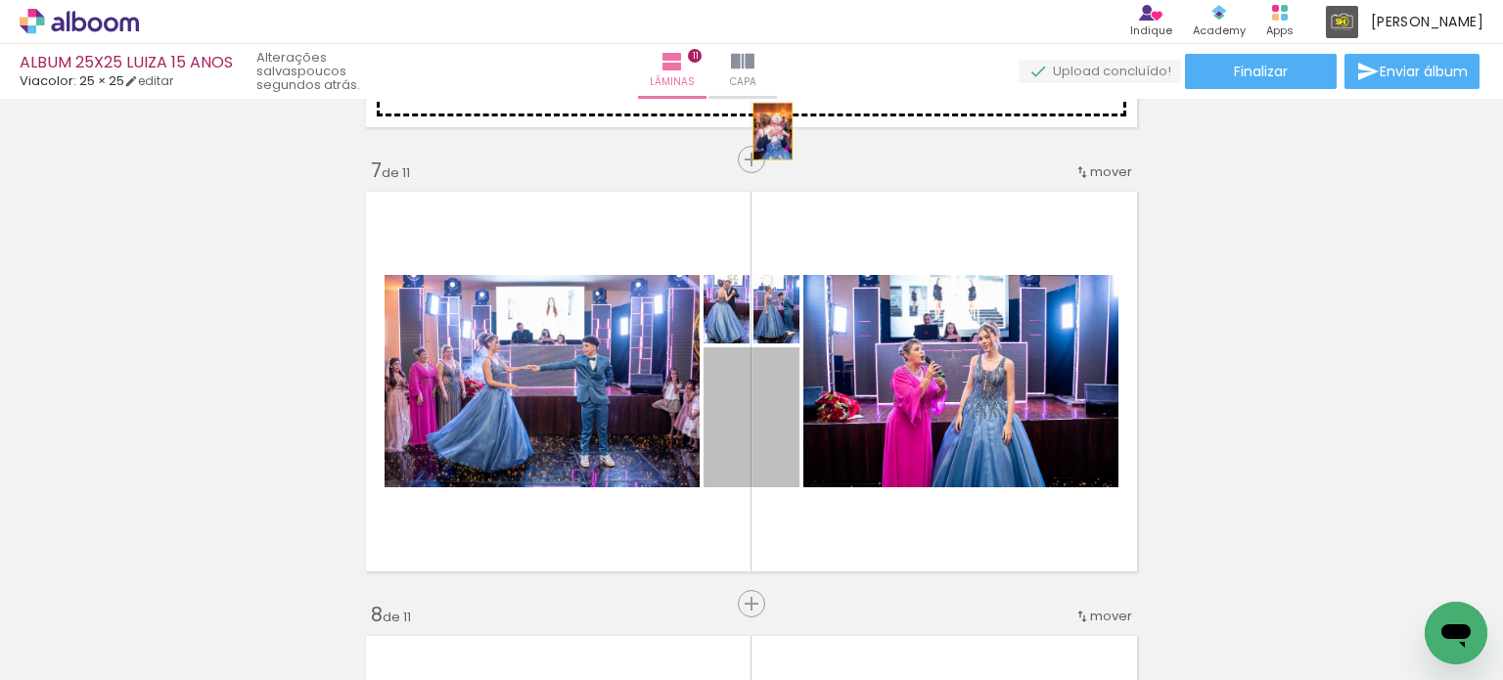
drag, startPoint x: 750, startPoint y: 455, endPoint x: 766, endPoint y: 122, distance: 333.1
click at [766, 122] on div "Inserir lâmina 1 de 11 Inserir lâmina 2 de 11 Inserir lâmina 3 de 11 Inserir lâ…" at bounding box center [751, 135] width 1503 height 5332
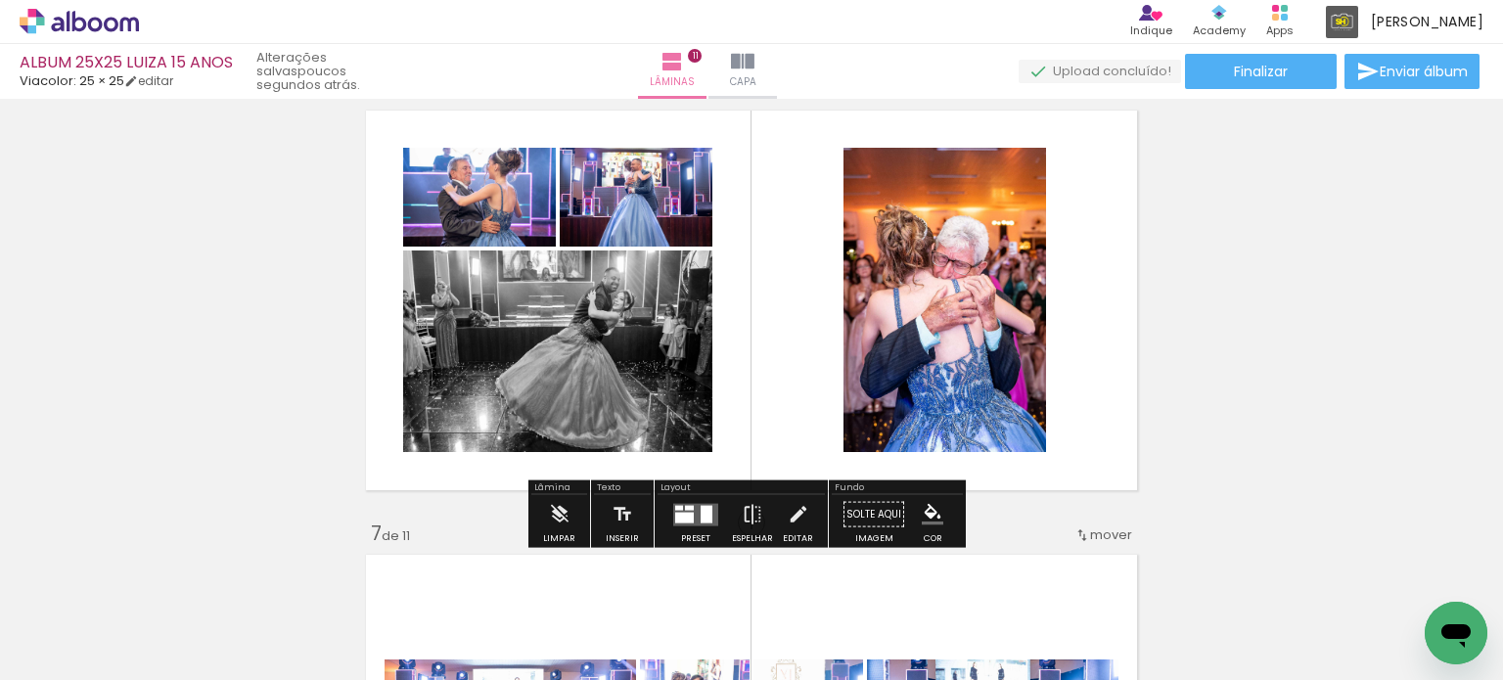
scroll to position [2246, 0]
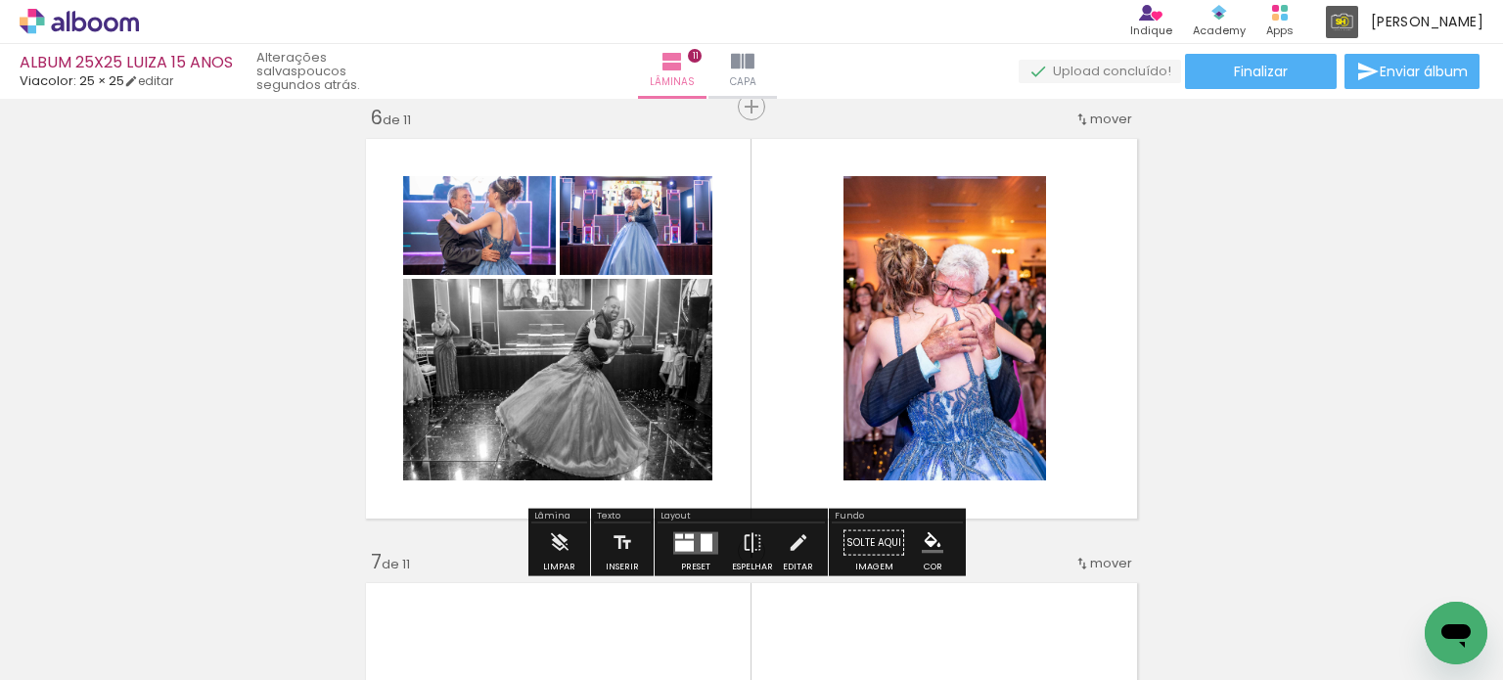
click at [689, 528] on div at bounding box center [695, 543] width 53 height 39
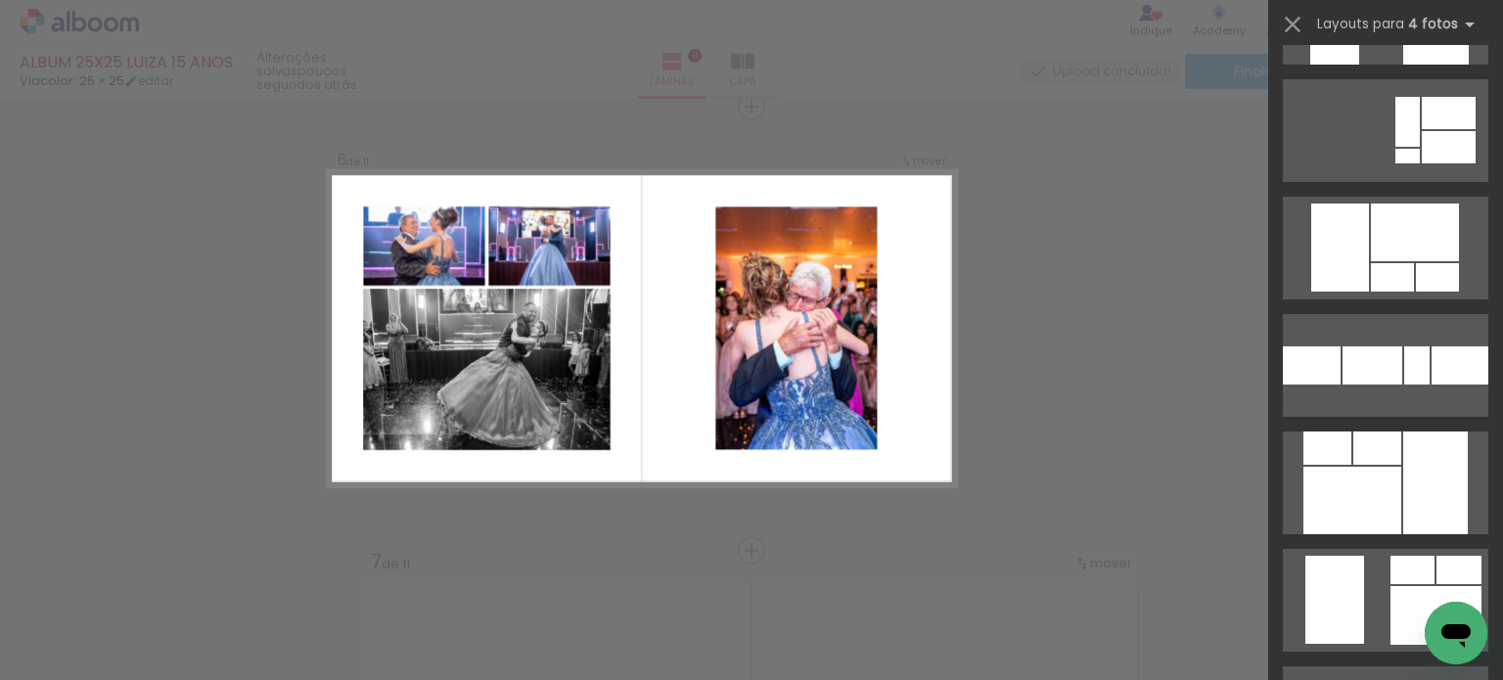
scroll to position [4305, 0]
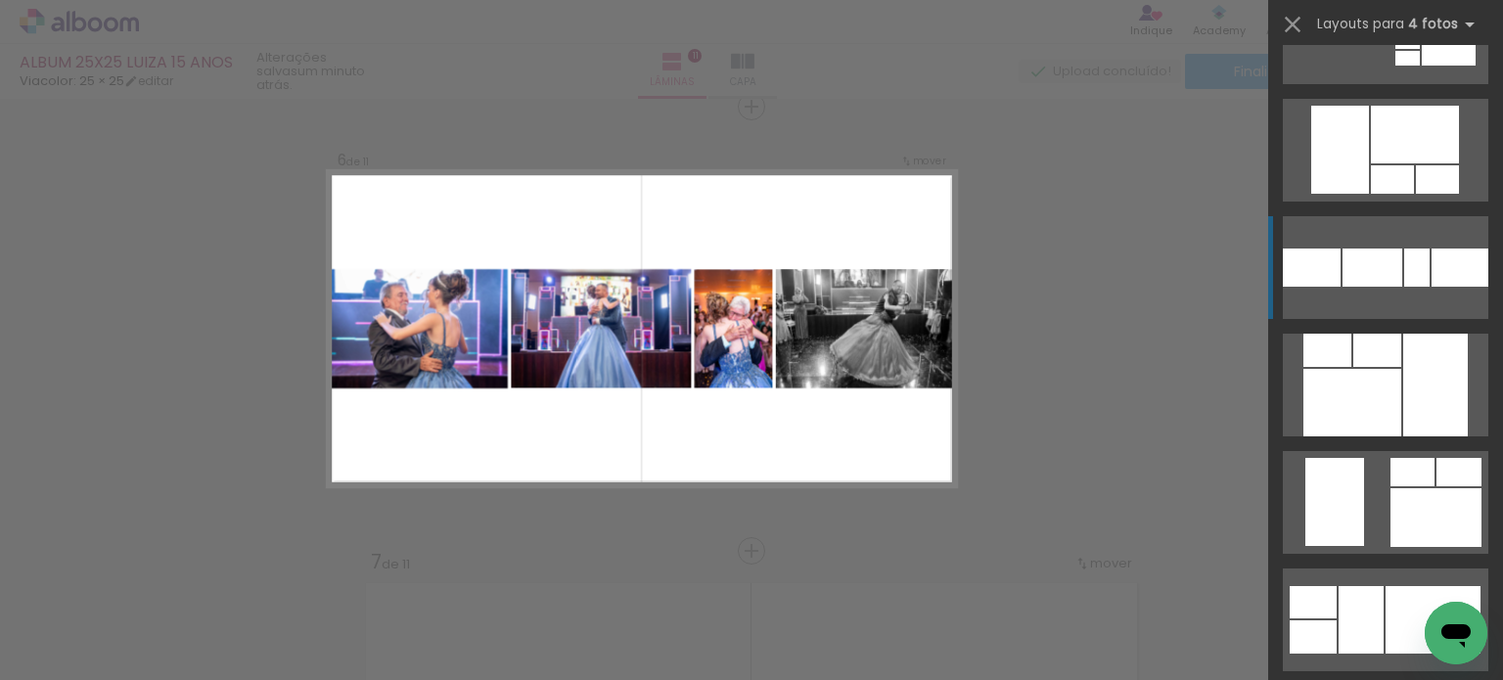
click at [1409, 261] on div at bounding box center [1416, 268] width 25 height 38
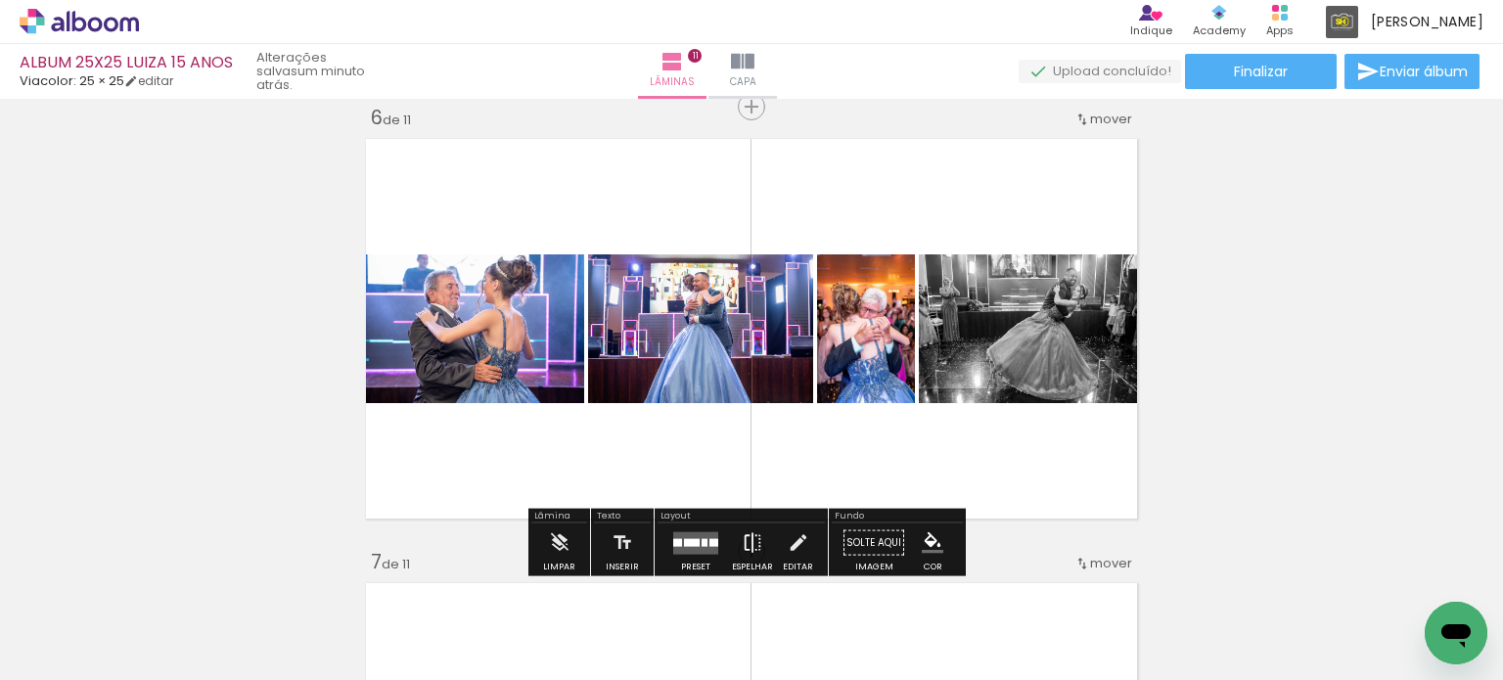
click at [735, 532] on paper-button "Espelhar" at bounding box center [752, 549] width 51 height 50
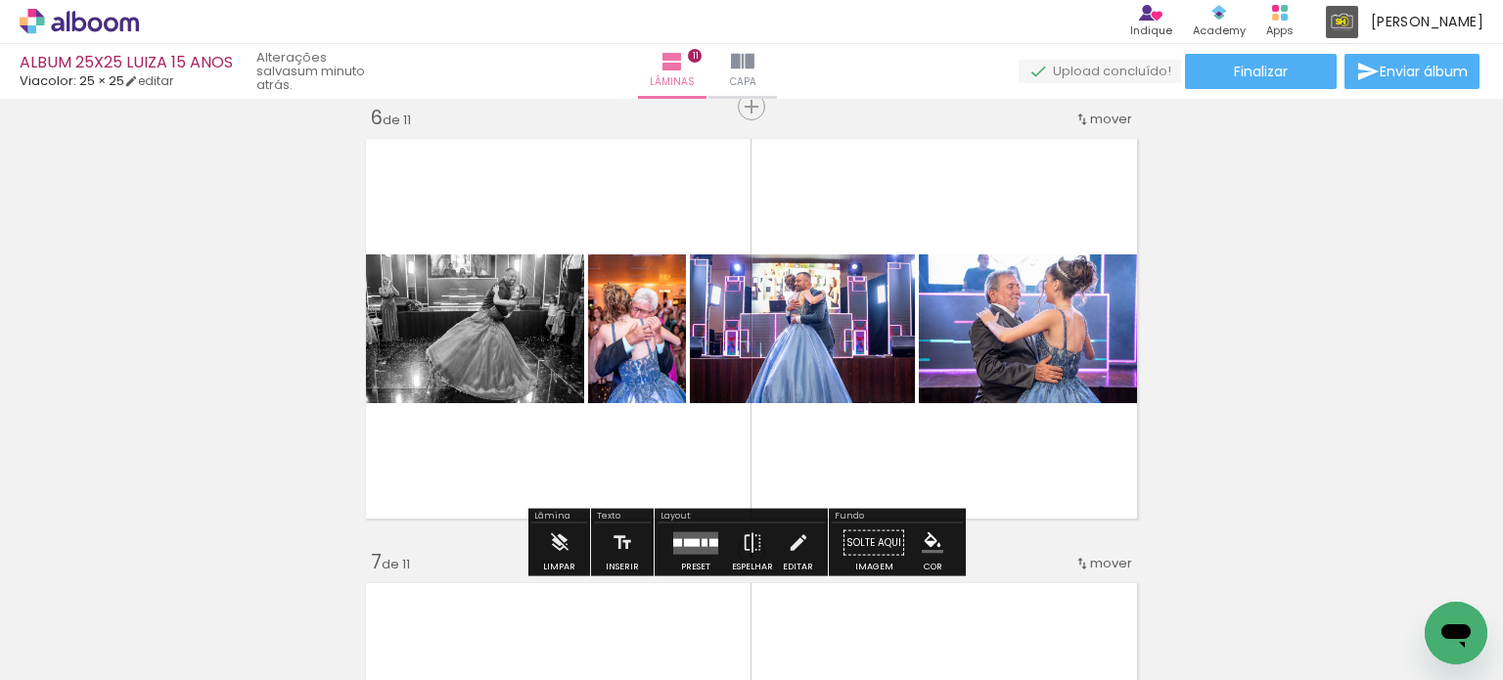
click at [694, 535] on quentale-layouter at bounding box center [695, 542] width 45 height 23
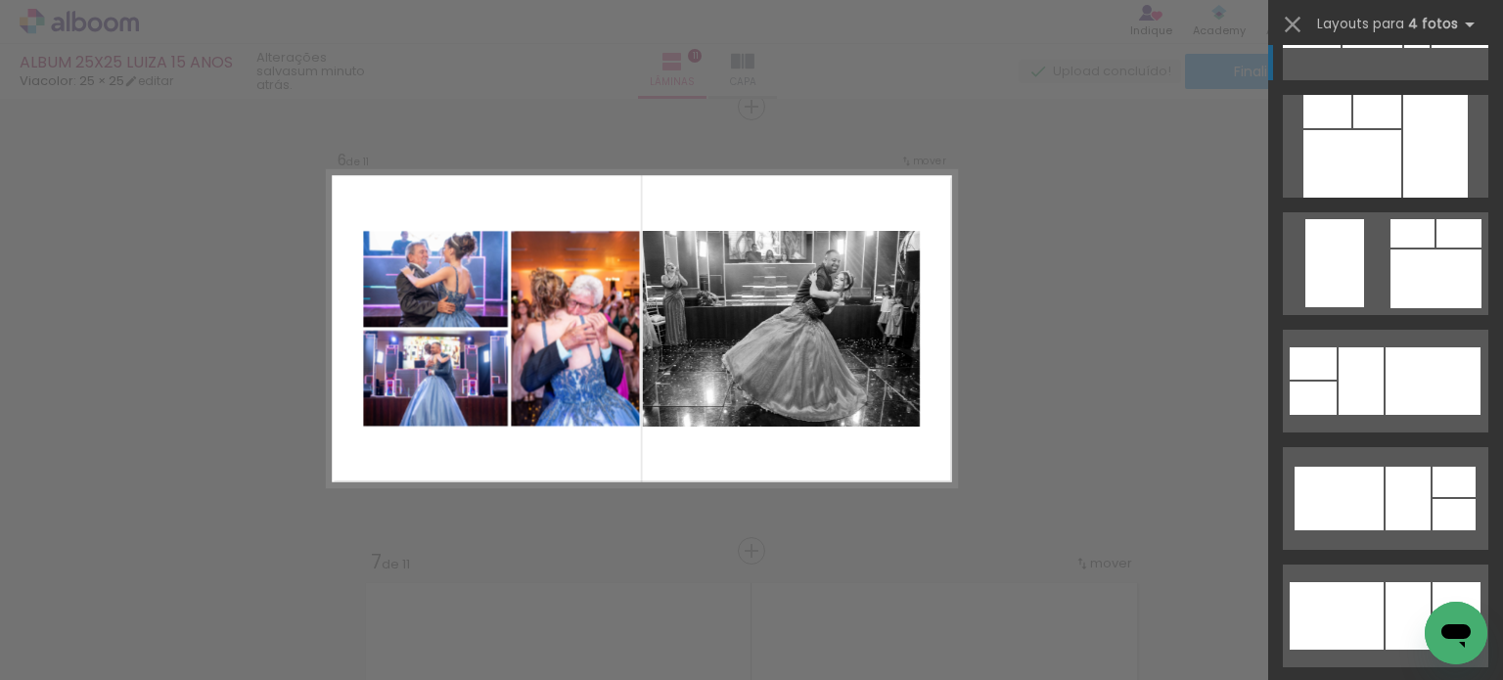
scroll to position [4658, 0]
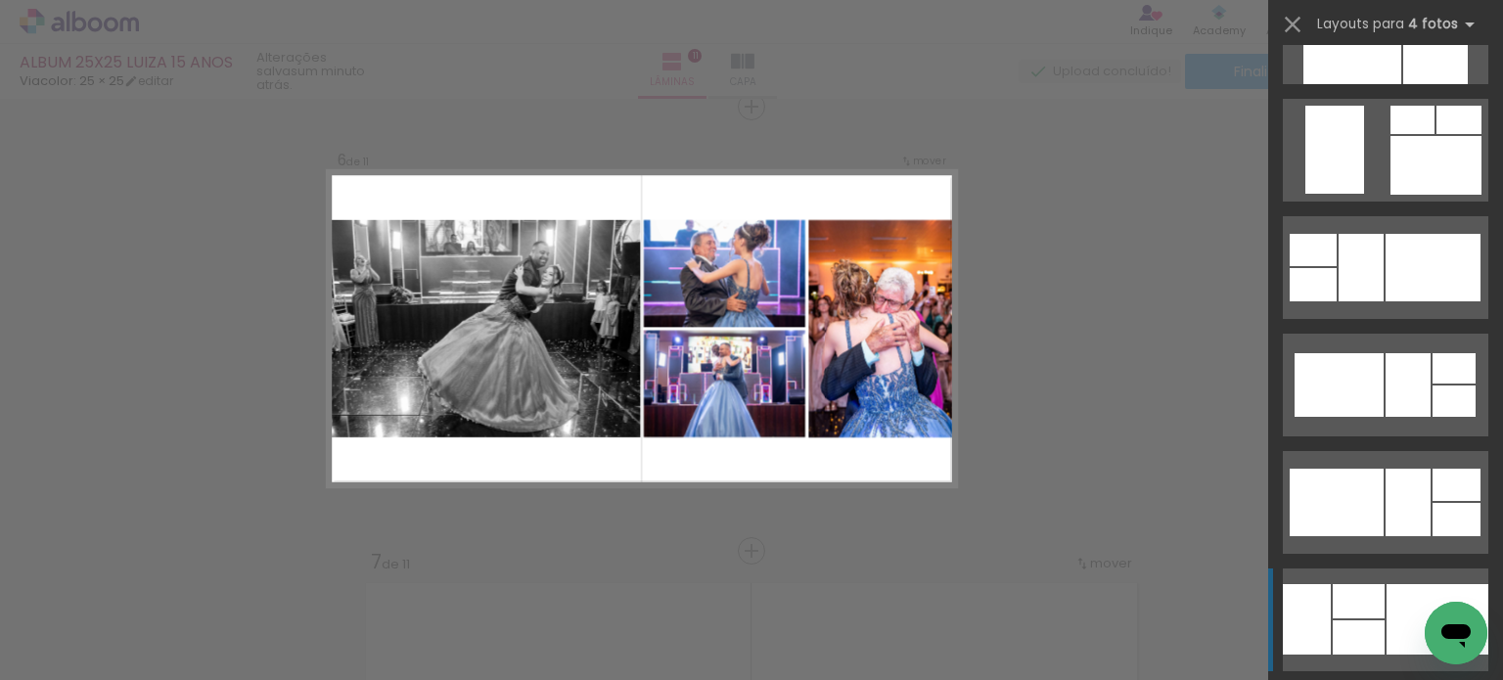
click at [1323, 621] on div at bounding box center [1307, 619] width 48 height 70
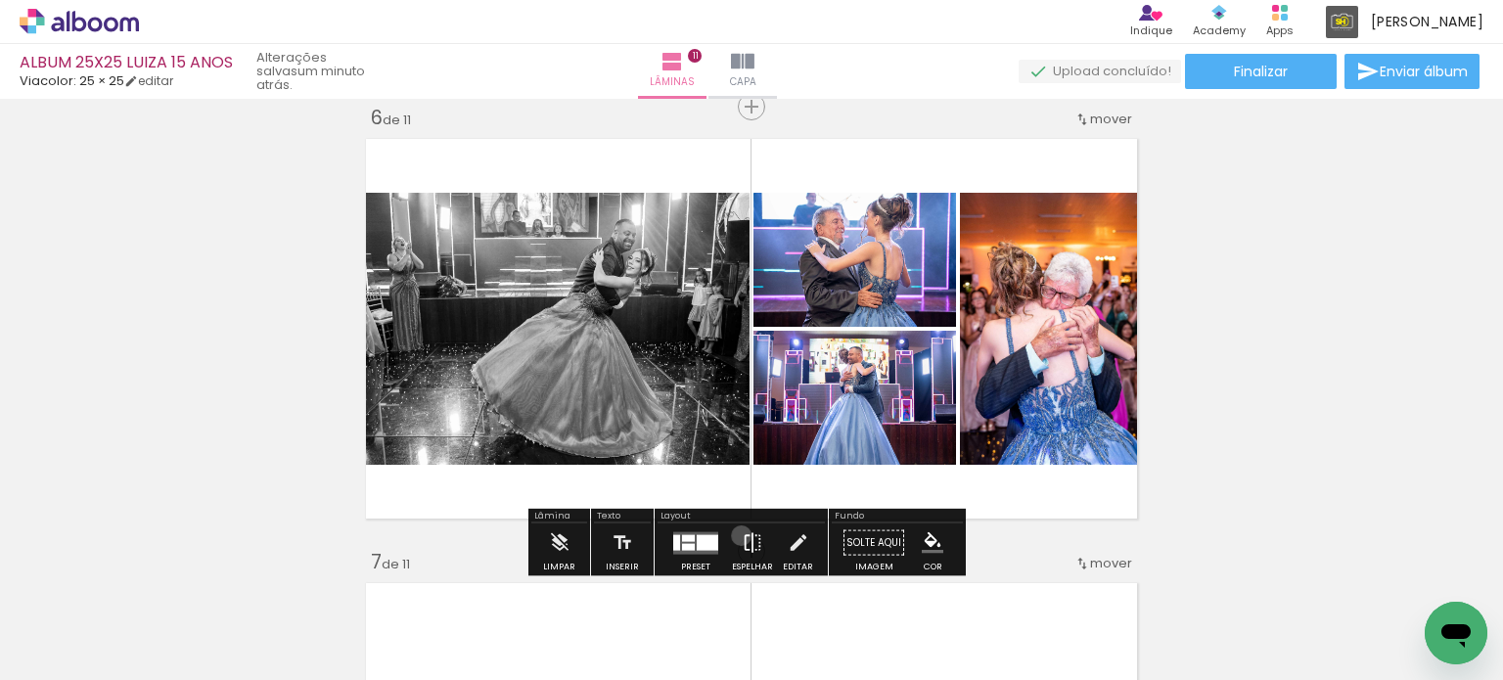
click at [742, 535] on iron-icon at bounding box center [753, 543] width 22 height 39
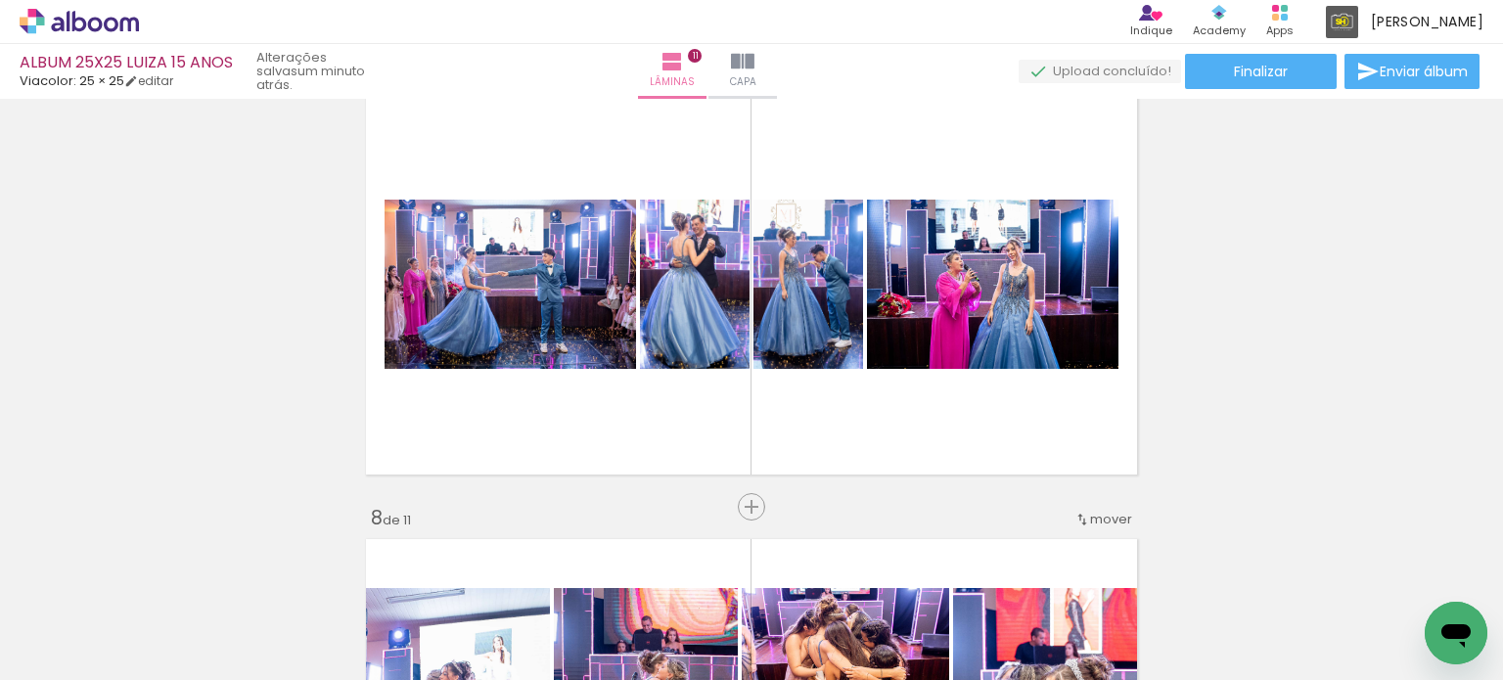
scroll to position [2735, 0]
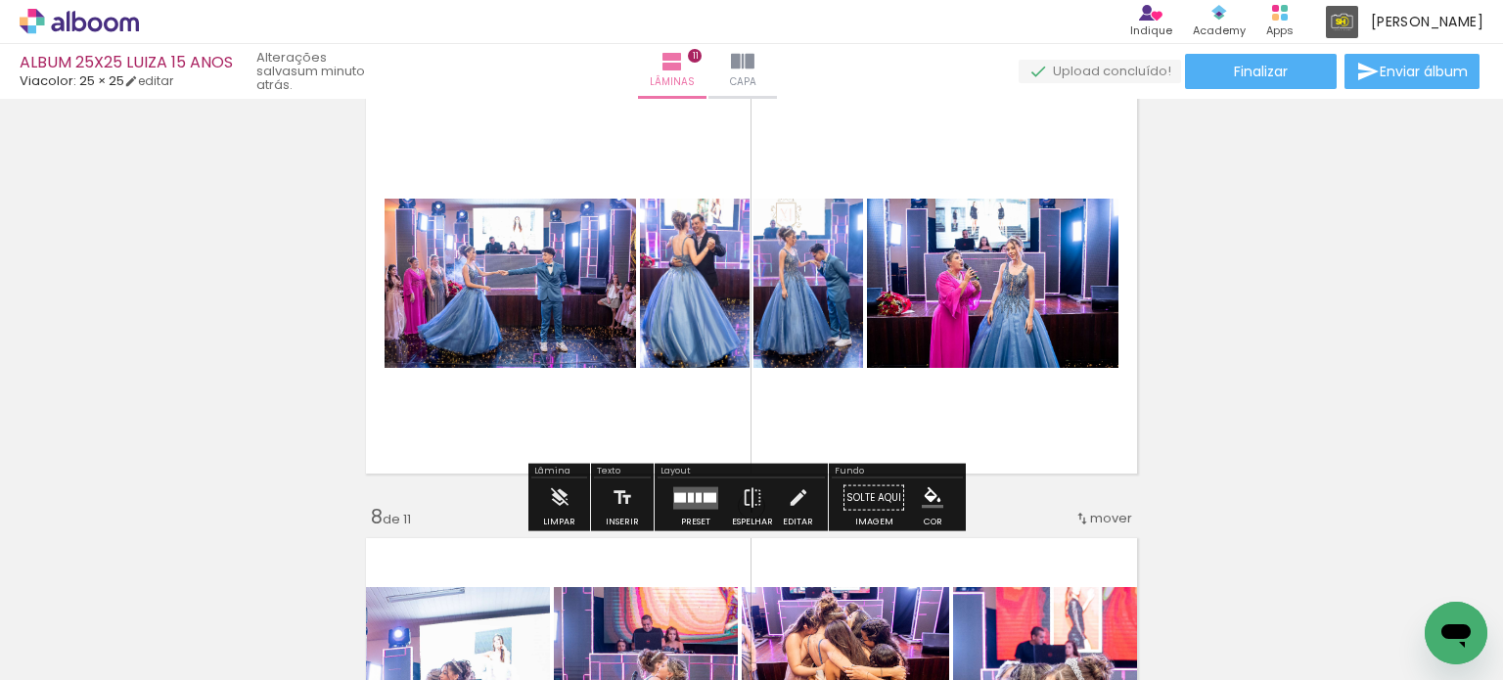
click at [696, 500] on div at bounding box center [699, 497] width 6 height 10
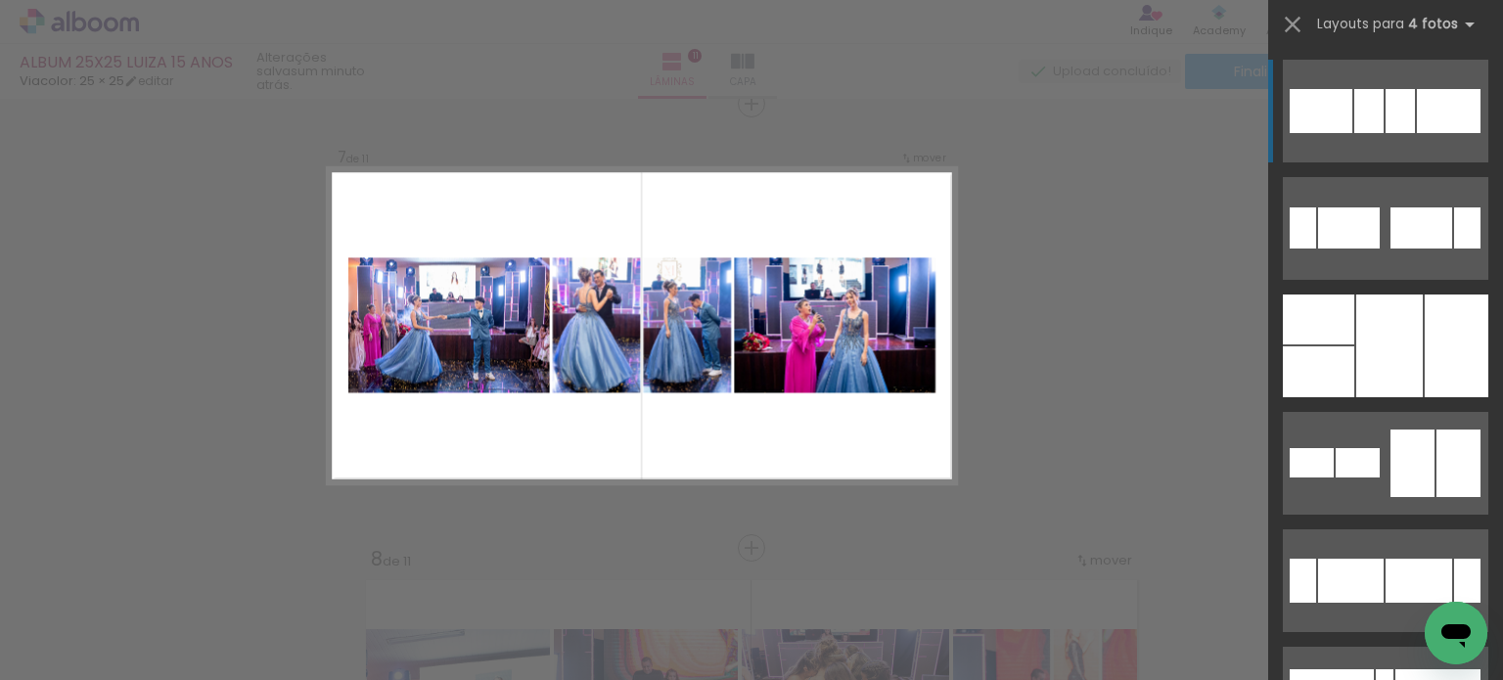
scroll to position [2690, 0]
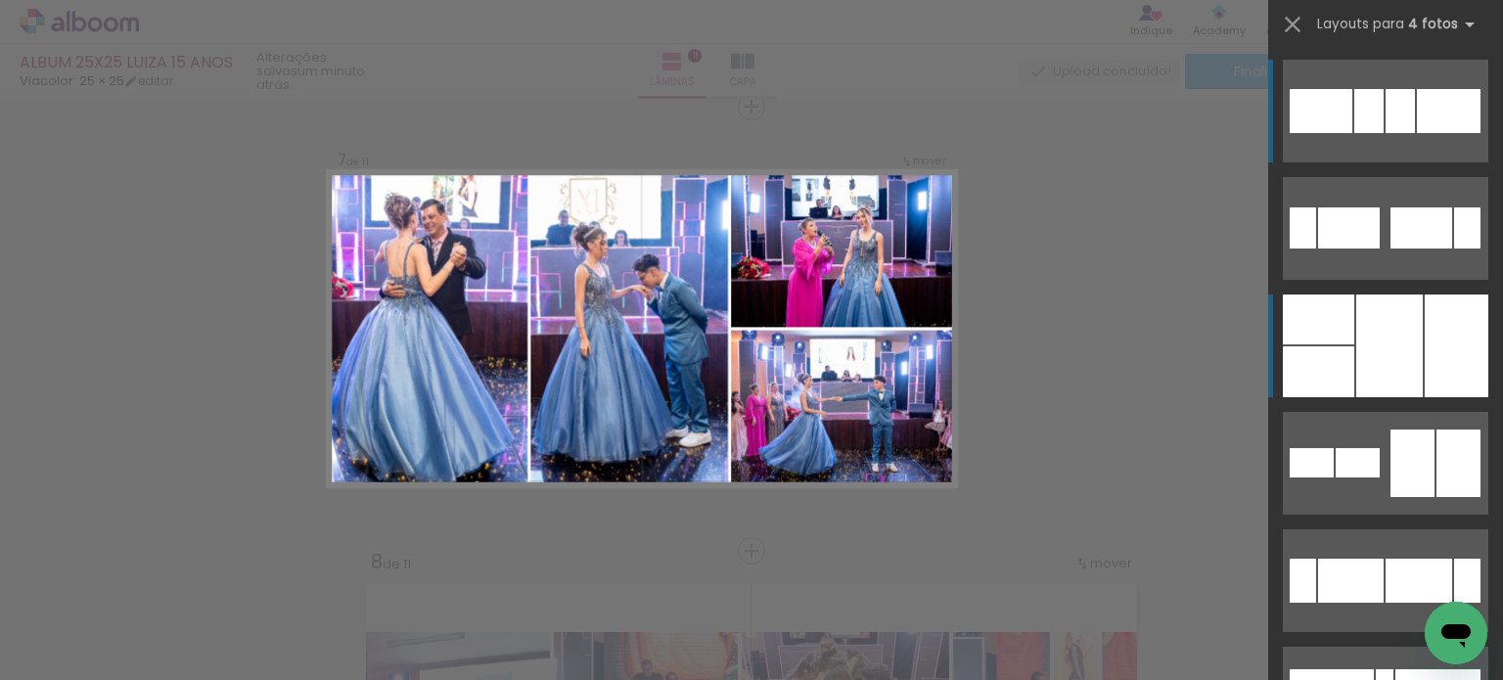
click at [1407, 355] on div at bounding box center [1389, 346] width 67 height 103
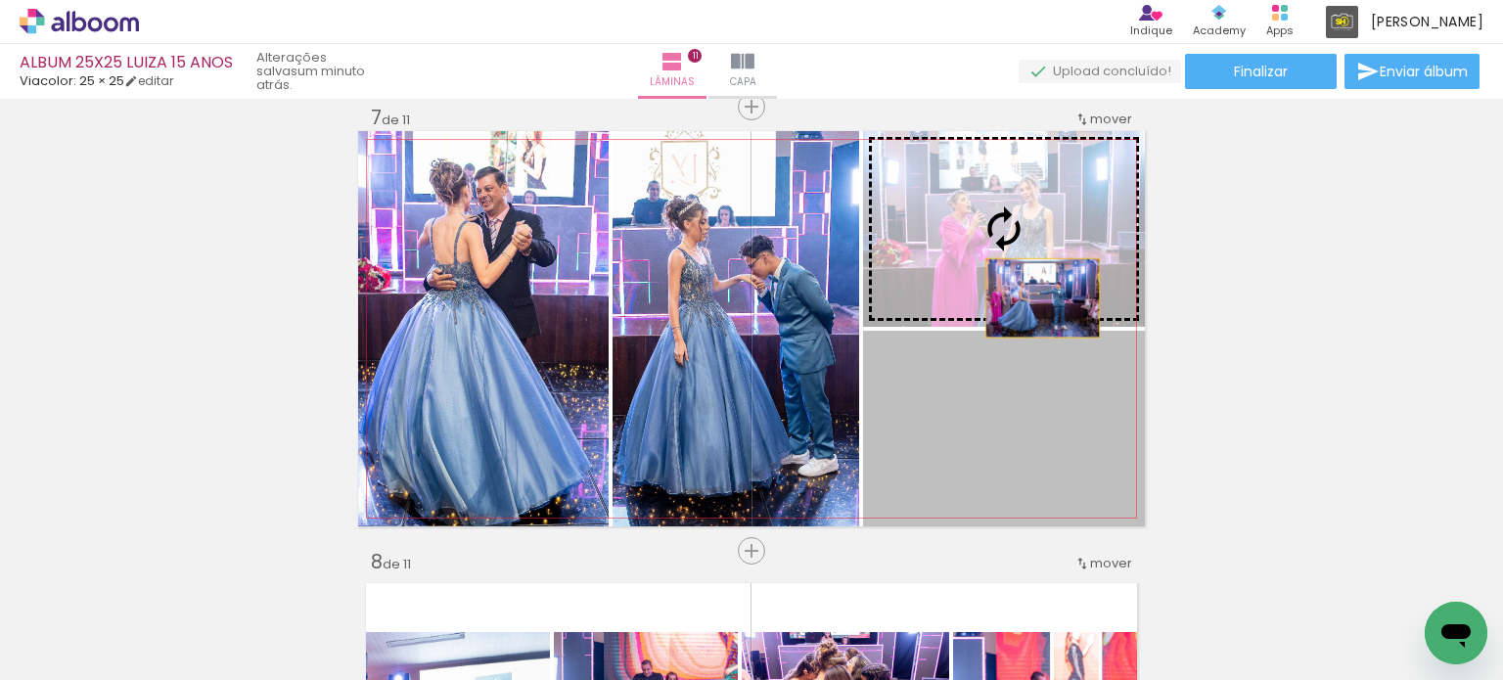
drag, startPoint x: 1057, startPoint y: 406, endPoint x: 1033, endPoint y: 259, distance: 148.6
click at [0, 0] on slot at bounding box center [0, 0] width 0 height 0
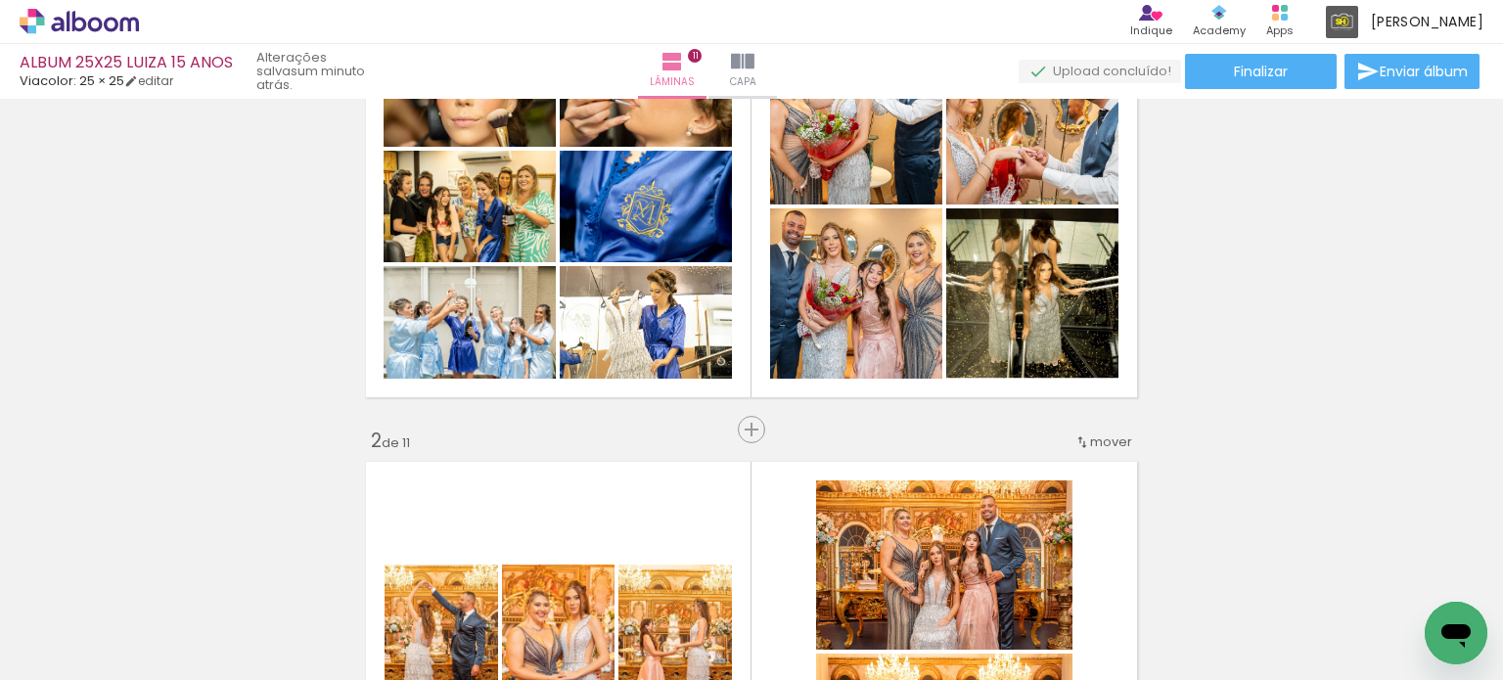
scroll to position [0, 0]
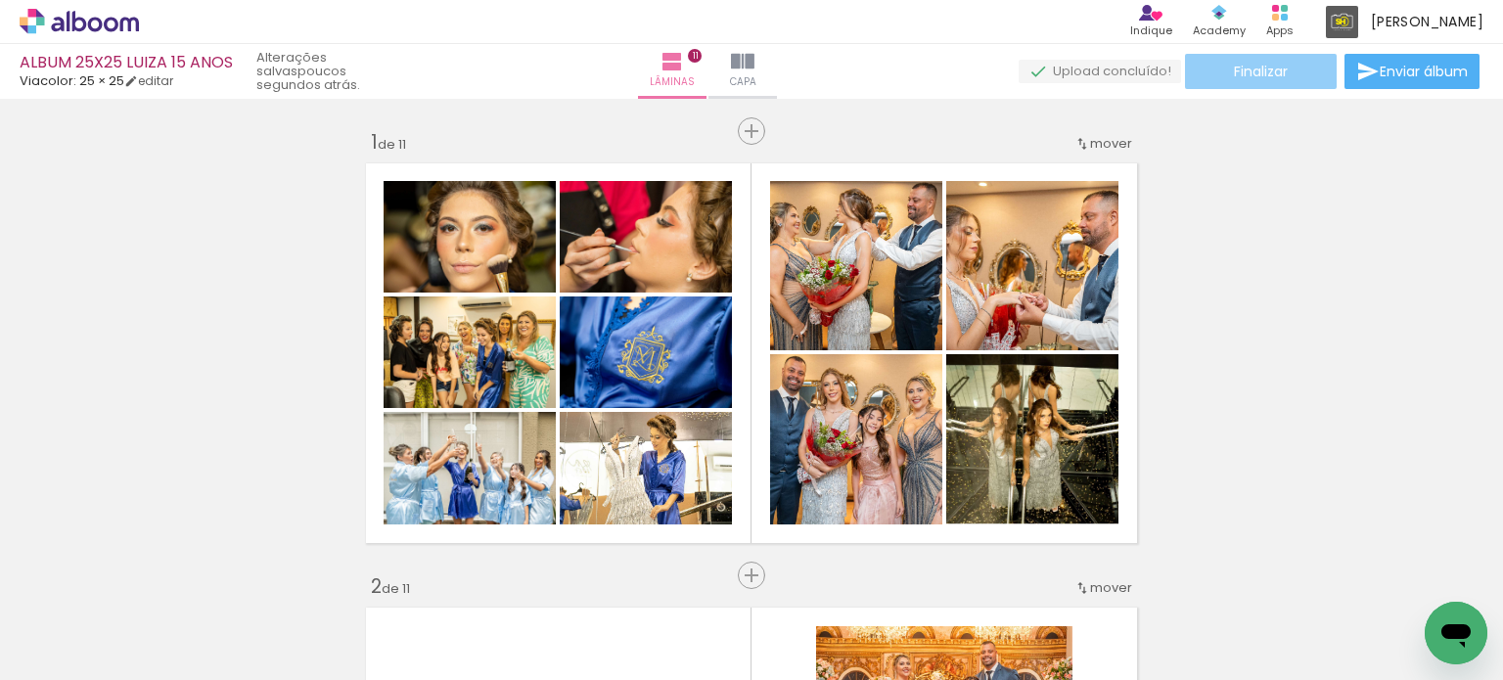
click at [1246, 77] on span "Finalizar" at bounding box center [1261, 72] width 54 height 14
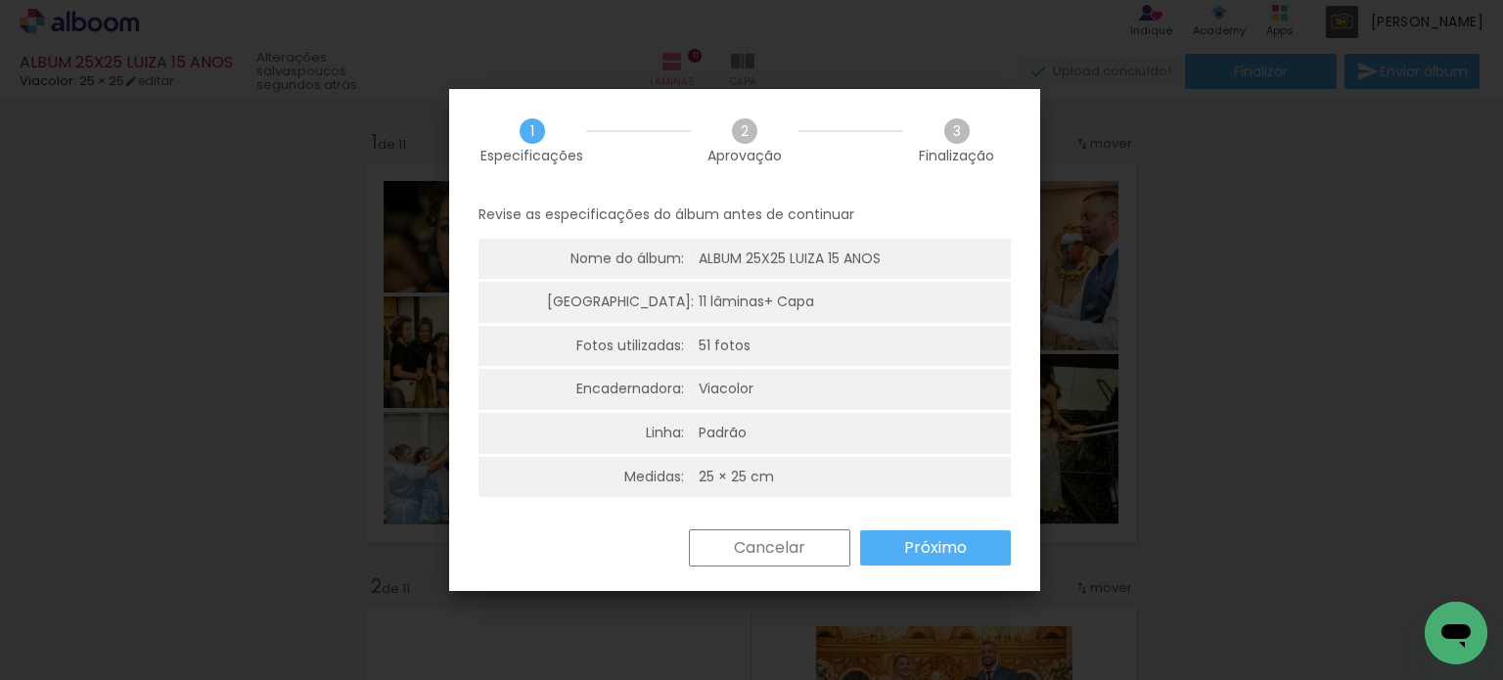
click at [0, 0] on slot "Próximo" at bounding box center [0, 0] width 0 height 0
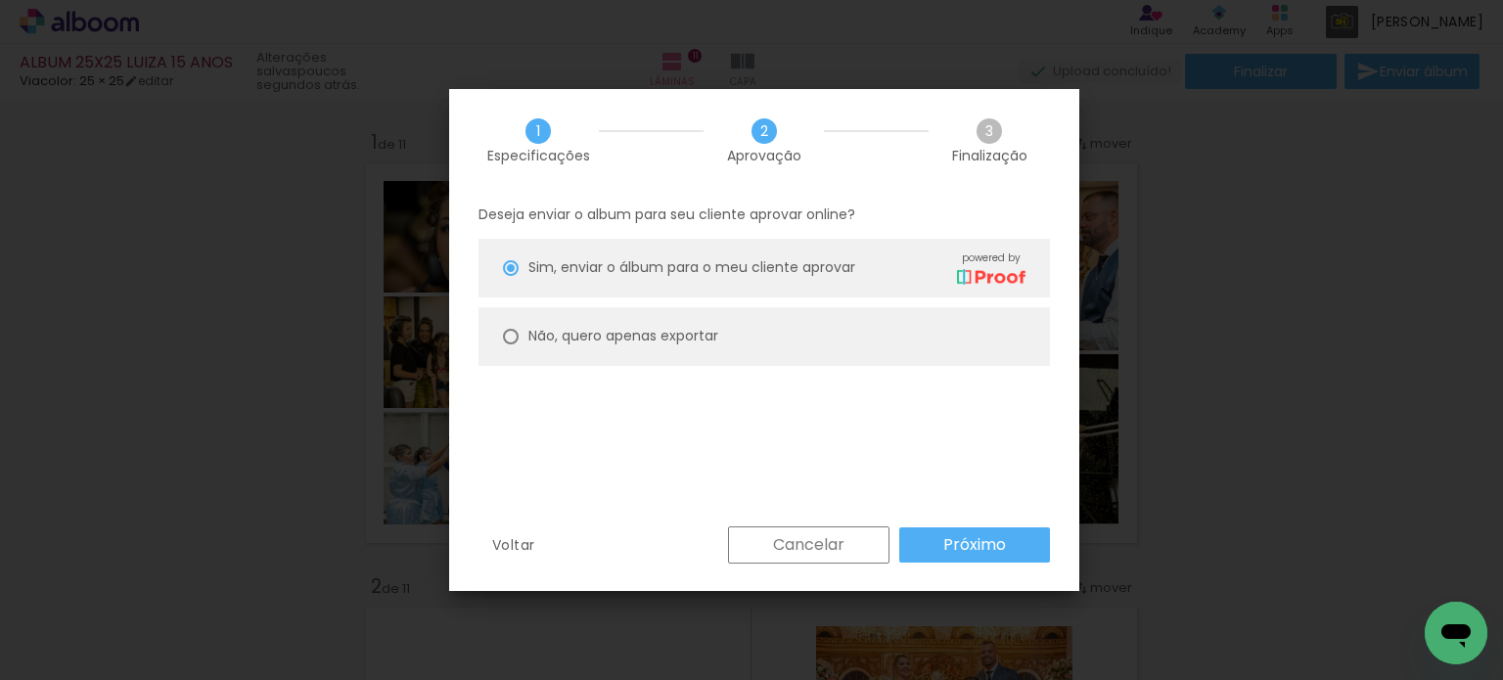
click at [0, 0] on slot "Próximo" at bounding box center [0, 0] width 0 height 0
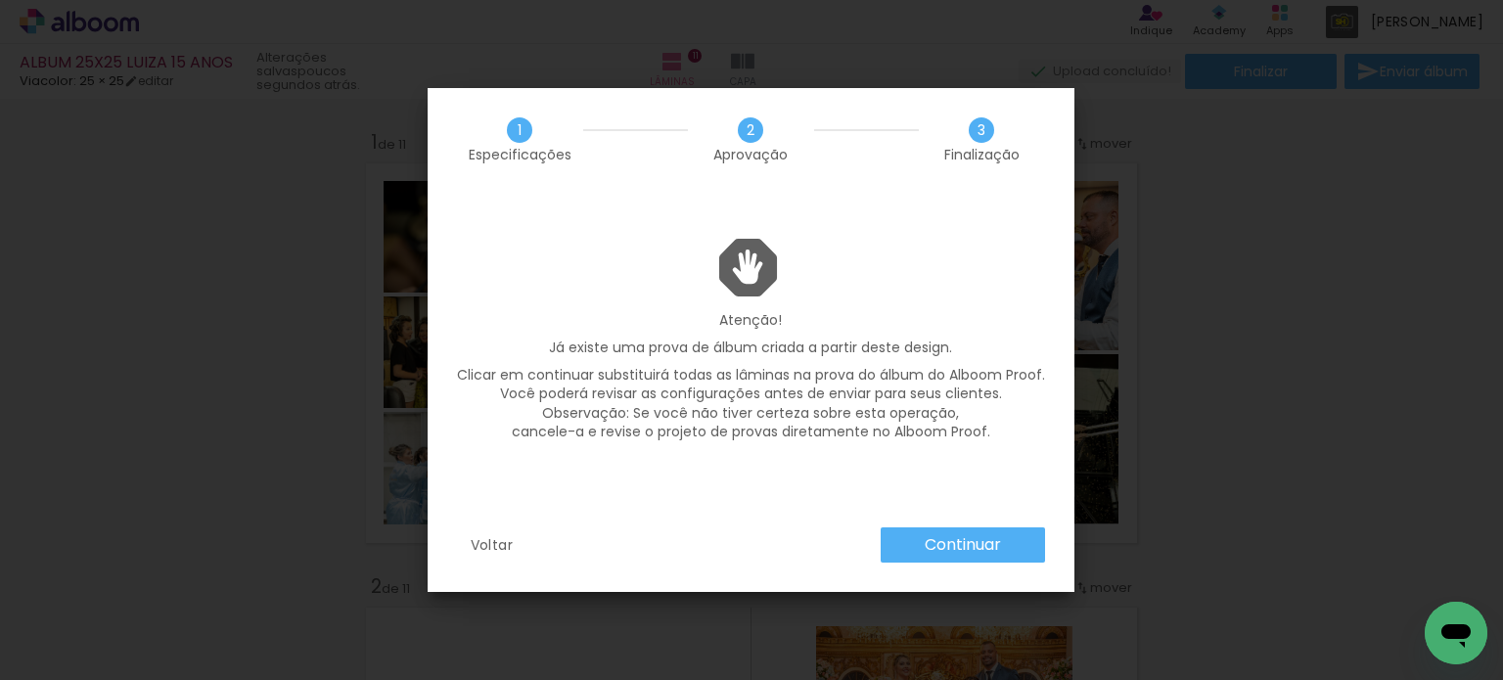
click at [0, 0] on slot "Continuar" at bounding box center [0, 0] width 0 height 0
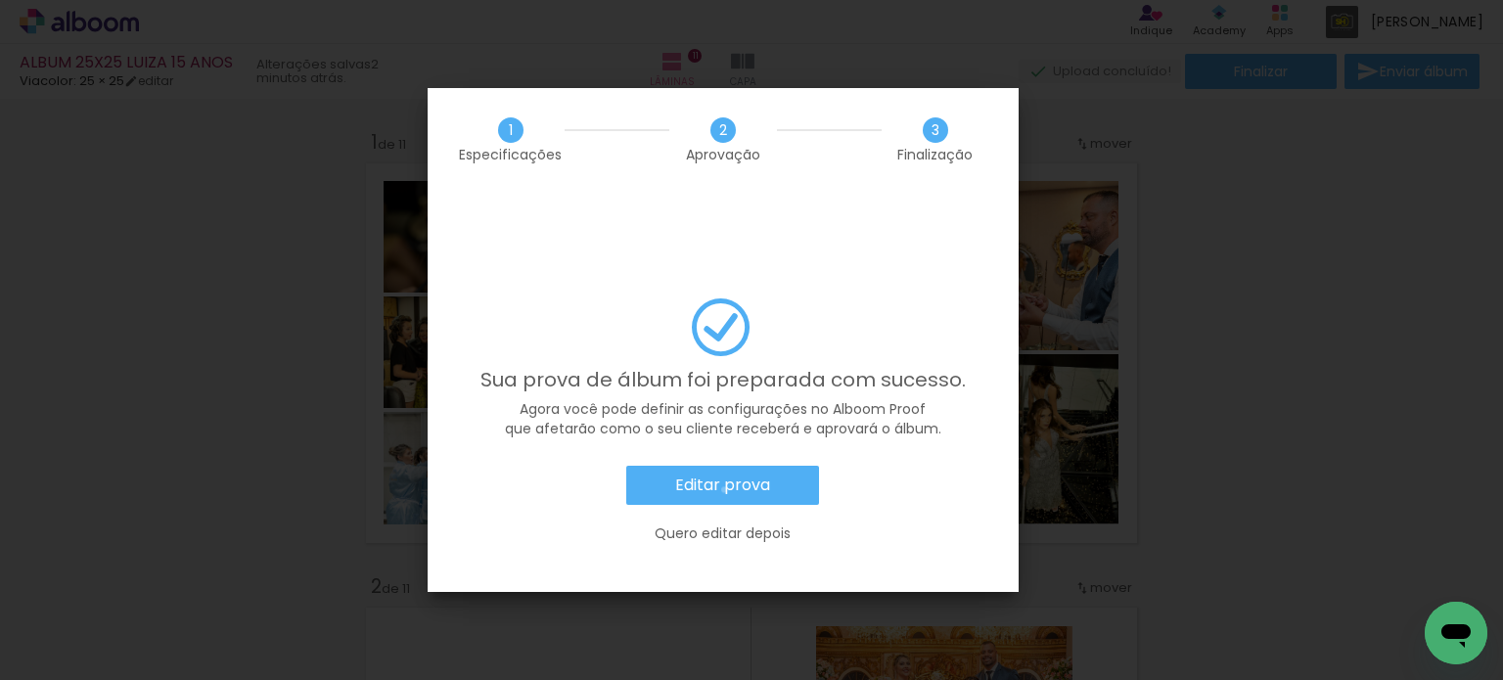
click at [0, 0] on slot "Editar prova" at bounding box center [0, 0] width 0 height 0
